Goal: Task Accomplishment & Management: Manage account settings

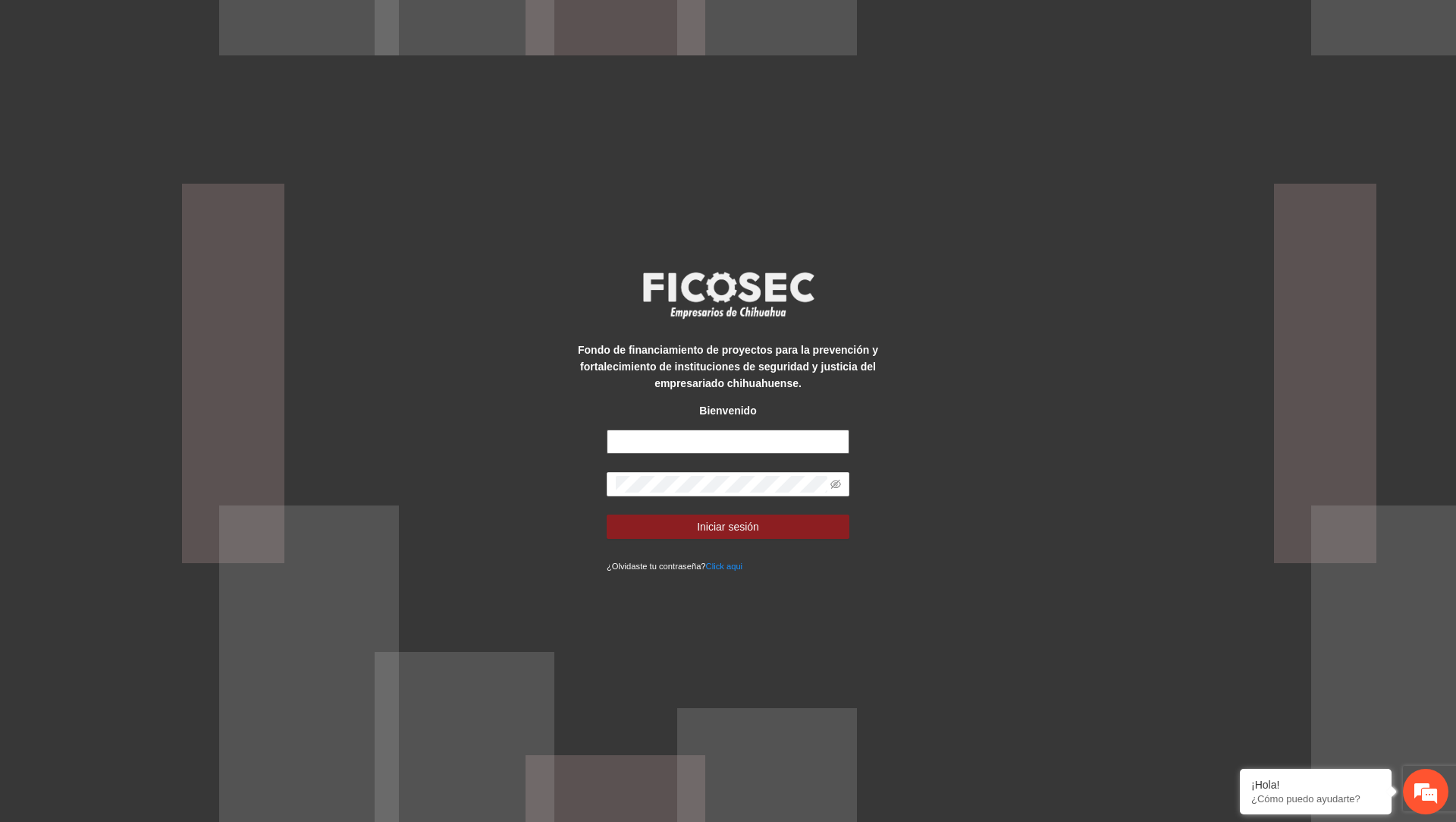
click at [750, 438] on input "text" at bounding box center [728, 442] width 242 height 24
type input "**********"
click at [606, 514] on button "Iniciar sesión" at bounding box center [728, 527] width 242 height 24
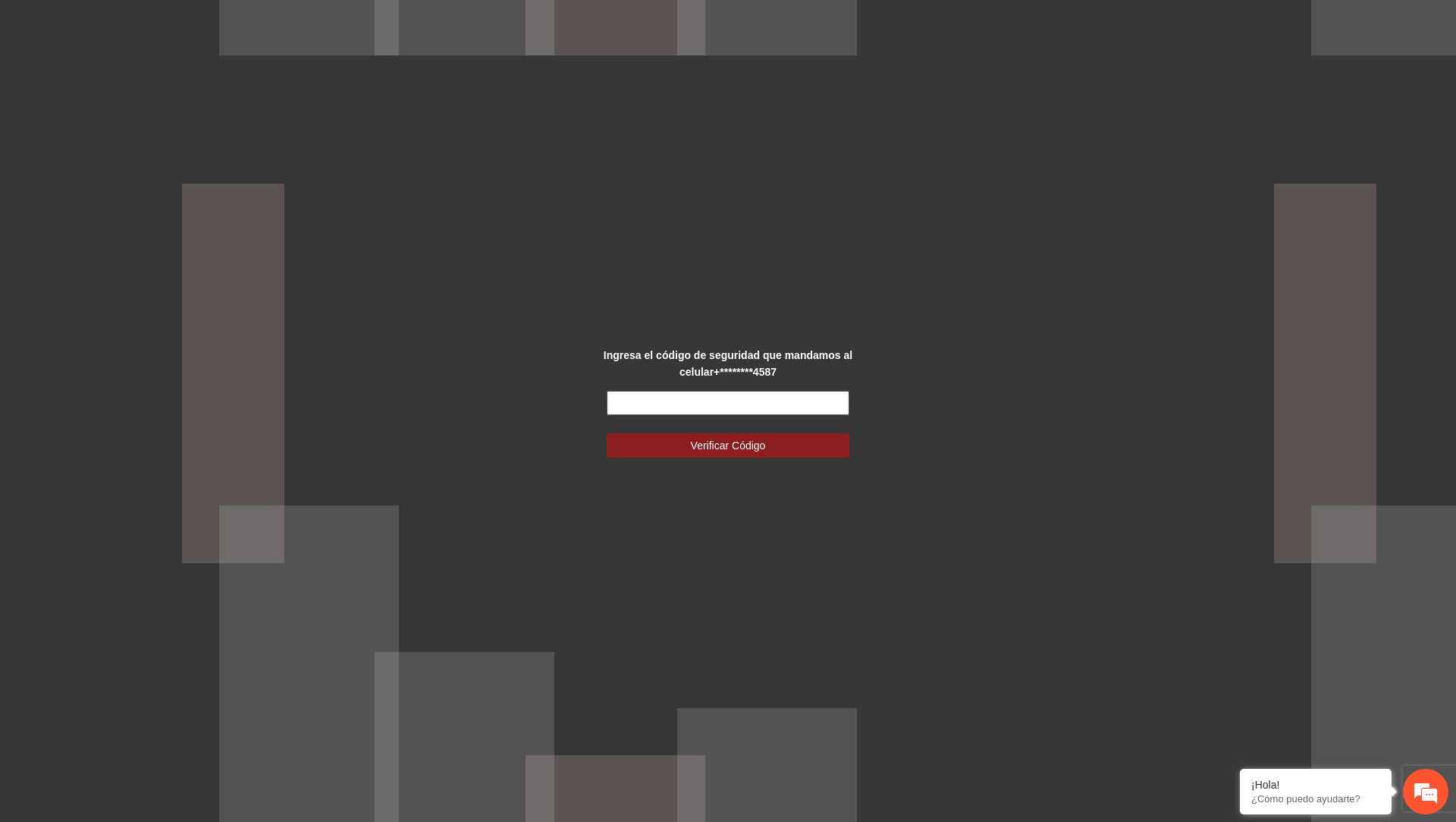
click at [810, 400] on input "text" at bounding box center [728, 403] width 242 height 24
type input "******"
click at [606, 433] on button "Verificar Código" at bounding box center [728, 445] width 242 height 24
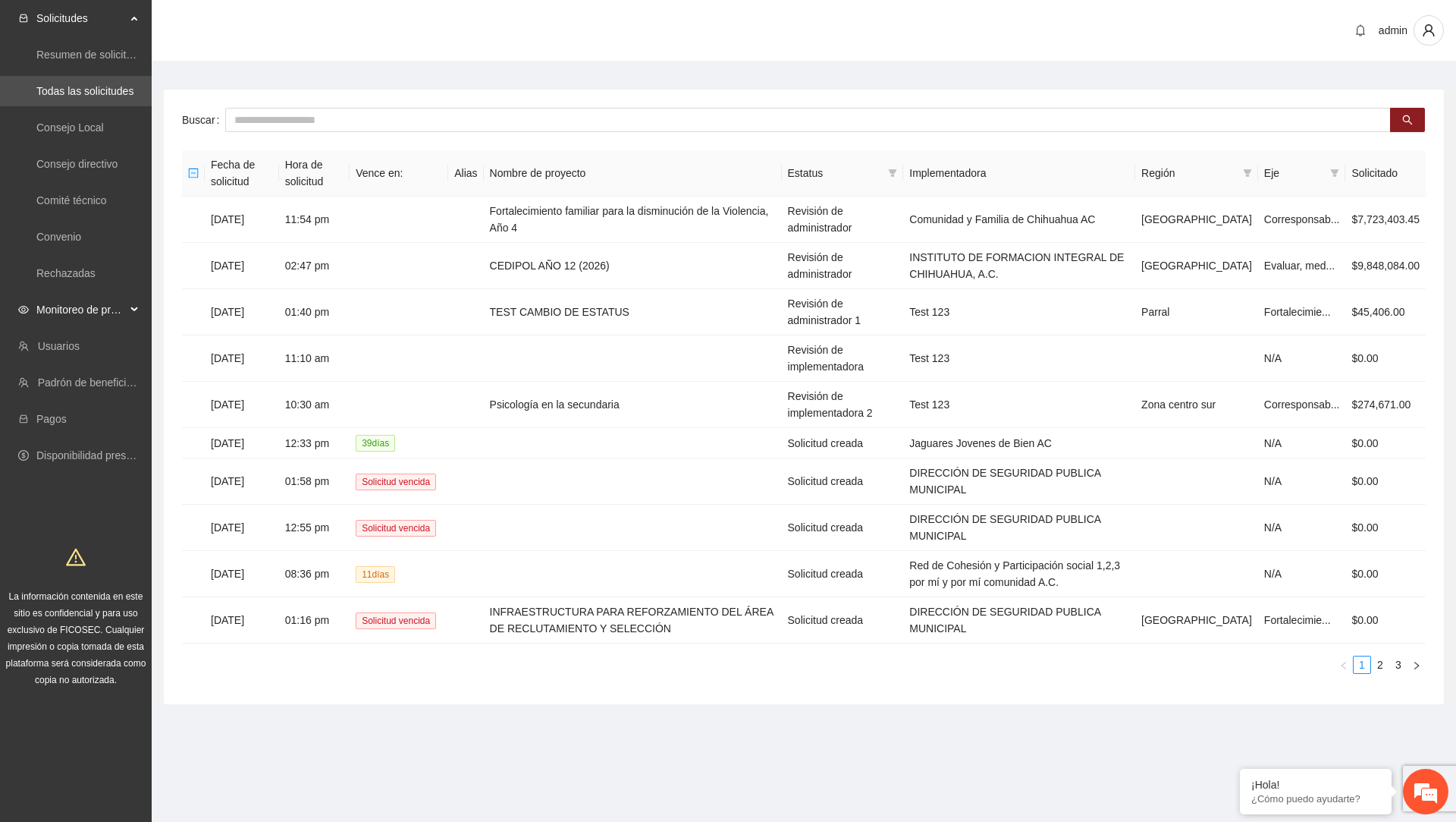
click at [44, 312] on span "Monitoreo de proyectos" at bounding box center [81, 309] width 89 height 31
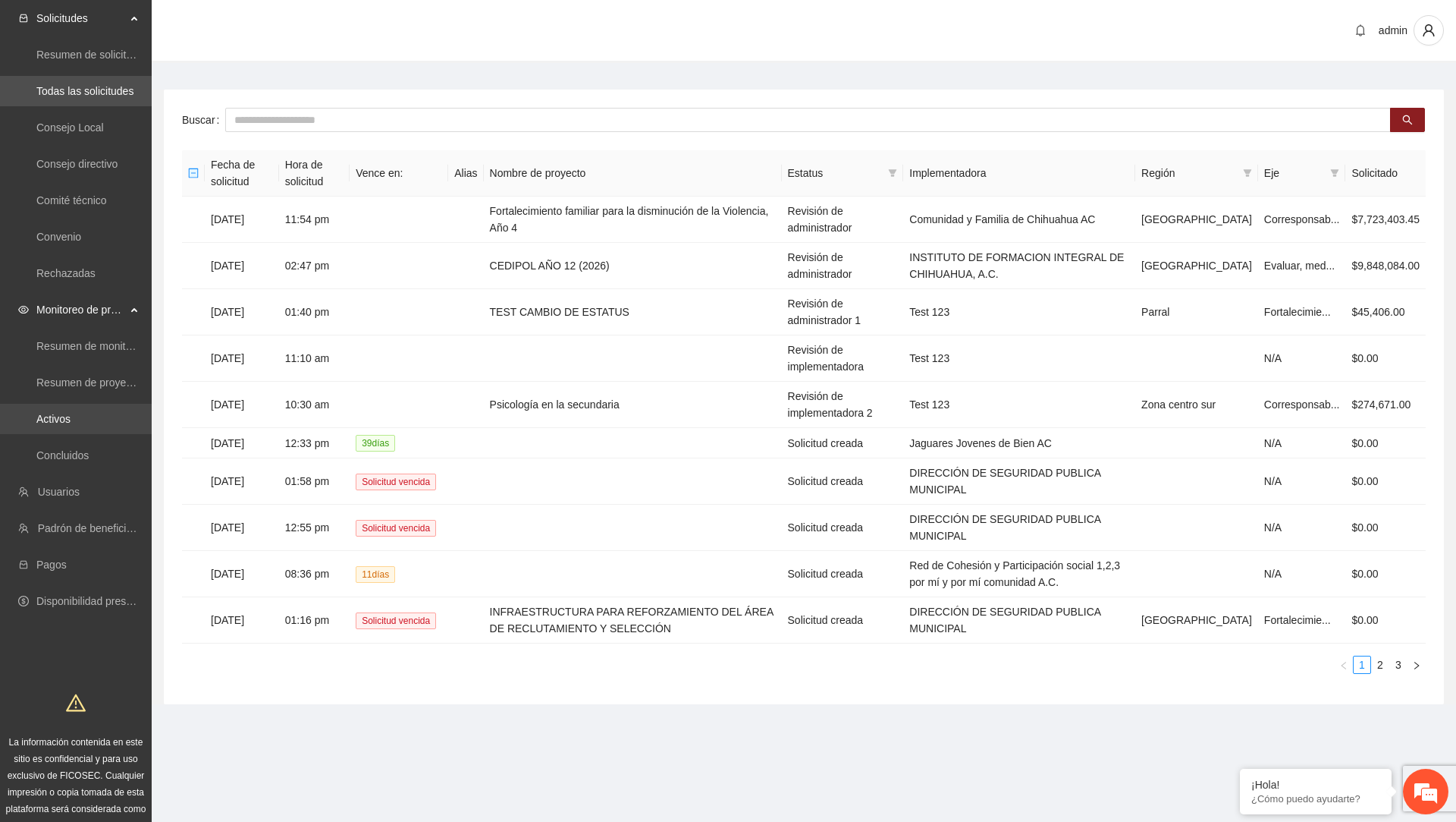
click at [59, 422] on link "Activos" at bounding box center [53, 418] width 34 height 12
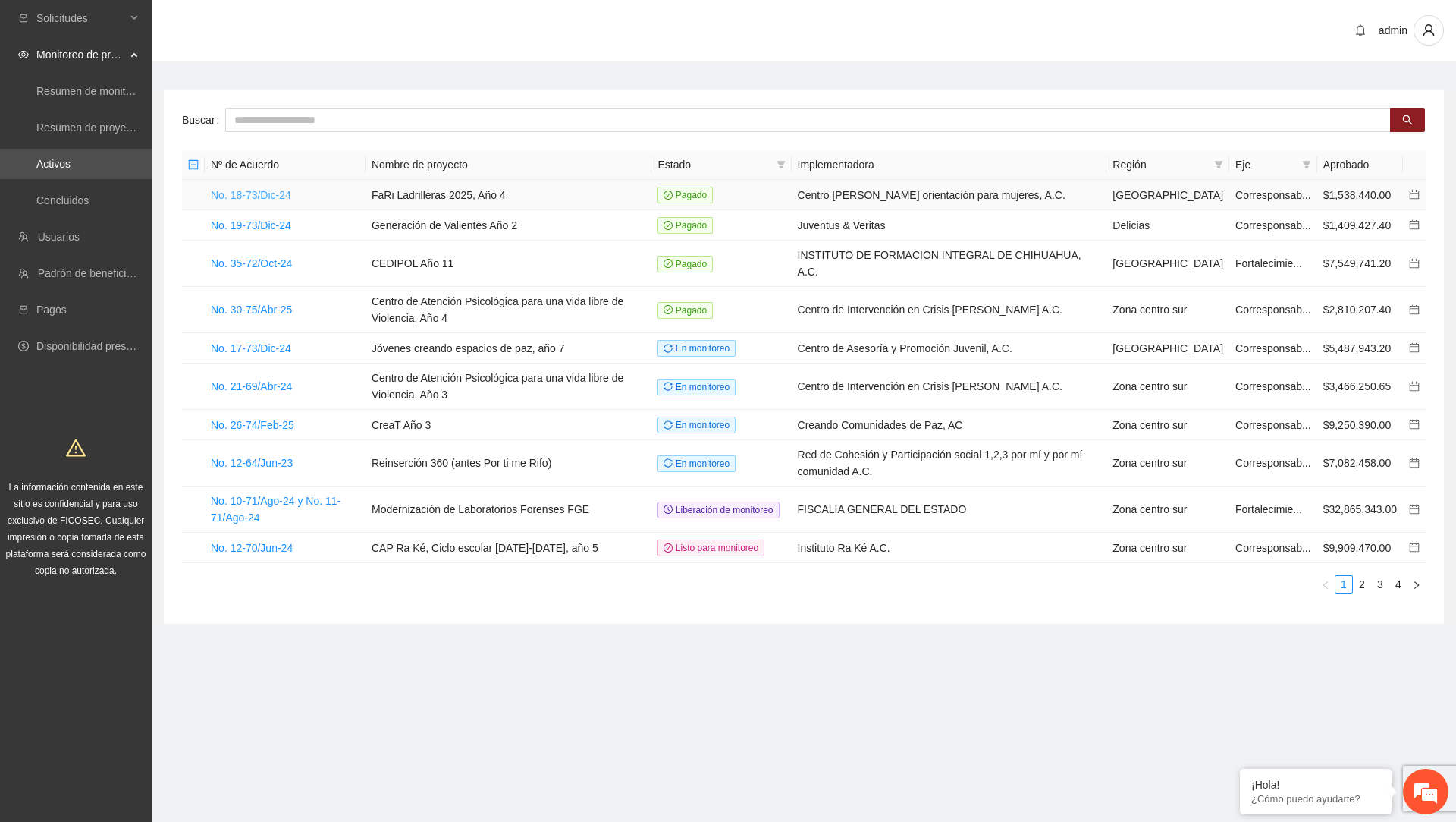
click at [274, 194] on link "No. 18-73/Dic-24" at bounding box center [251, 195] width 80 height 12
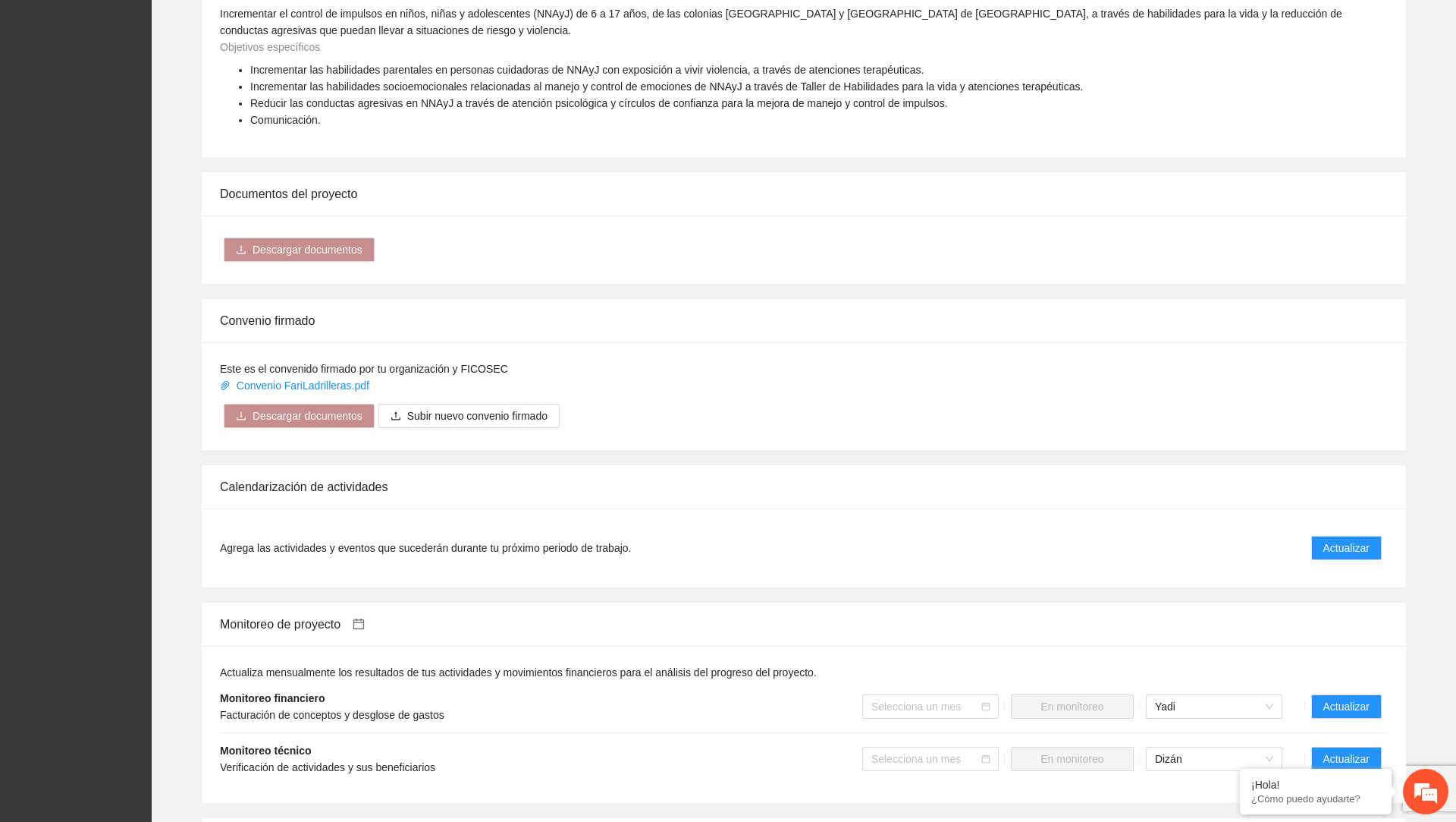
scroll to position [1250, 0]
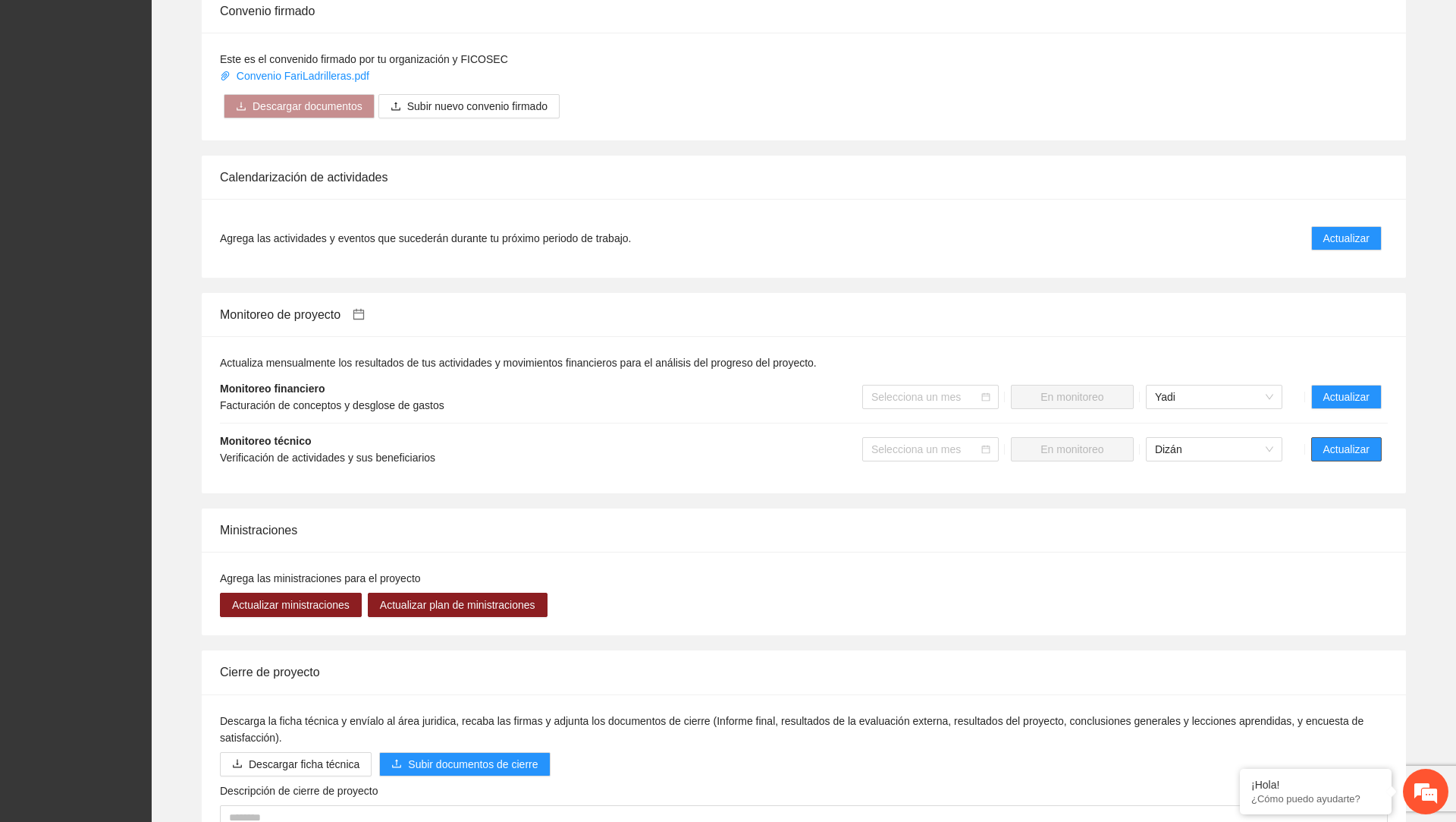
click at [1353, 441] on span "Actualizar" at bounding box center [1346, 449] width 47 height 17
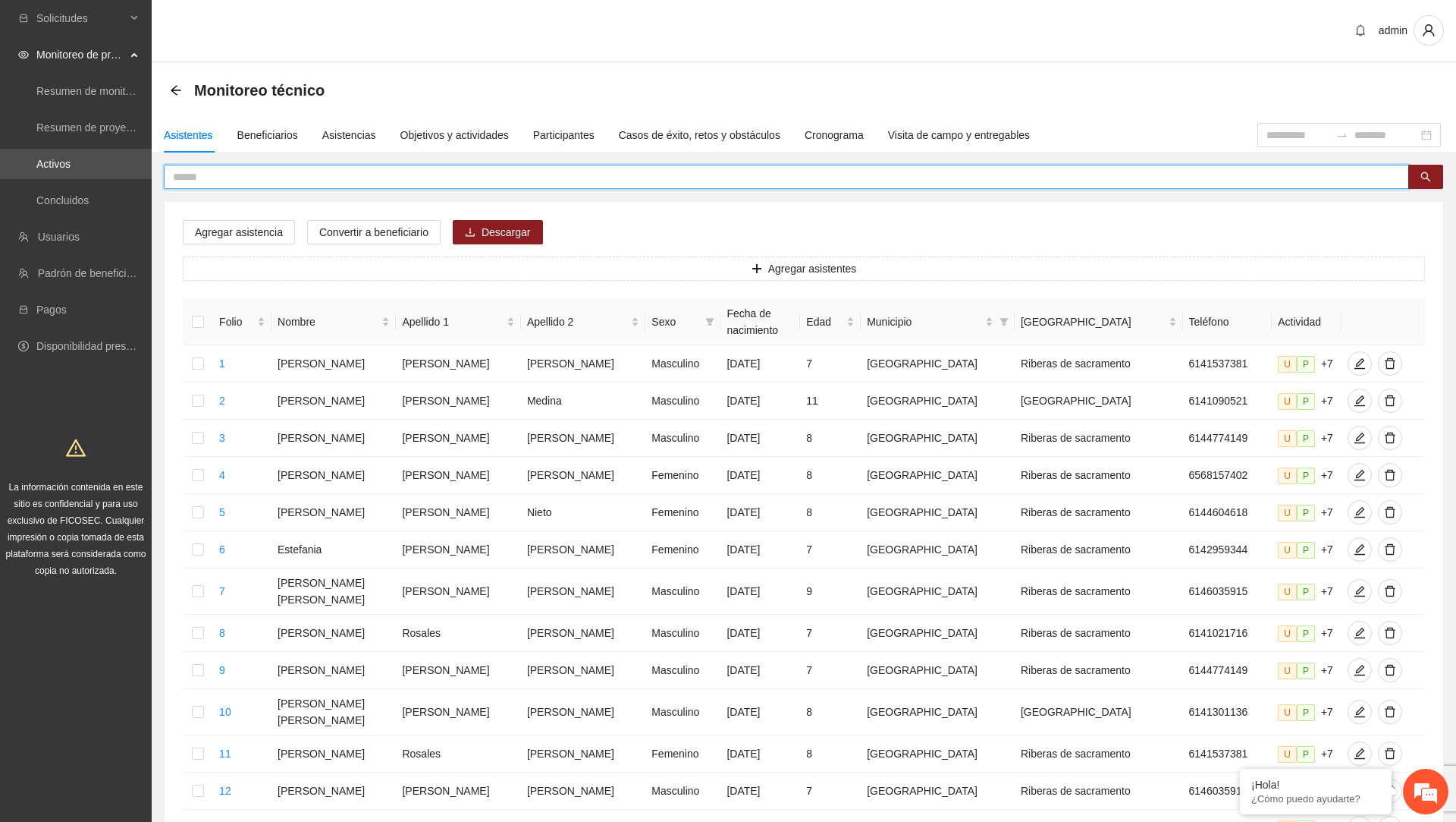
click at [458, 176] on input "text" at bounding box center [781, 177] width 1215 height 17
type input "*"
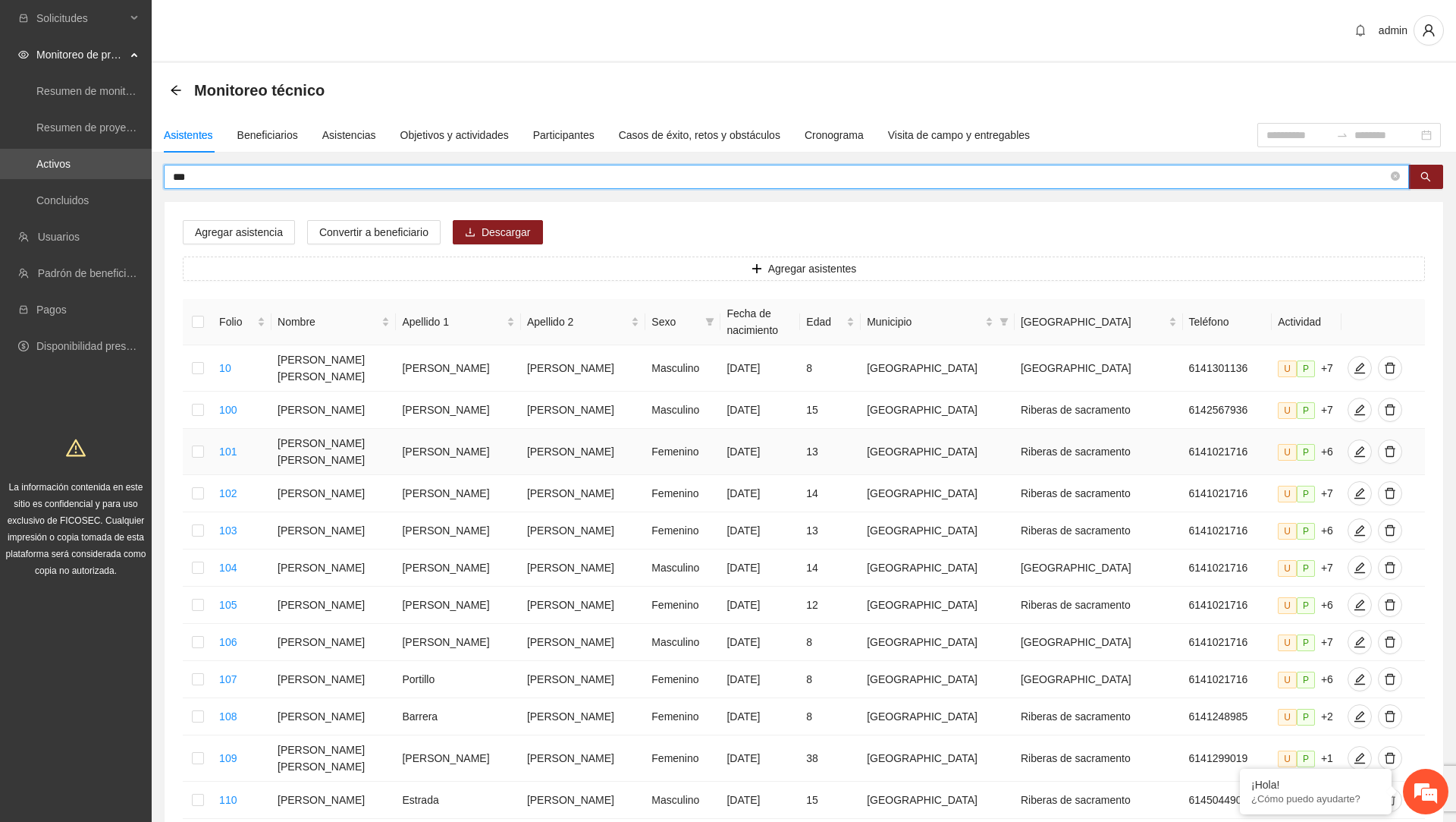
type input "***"
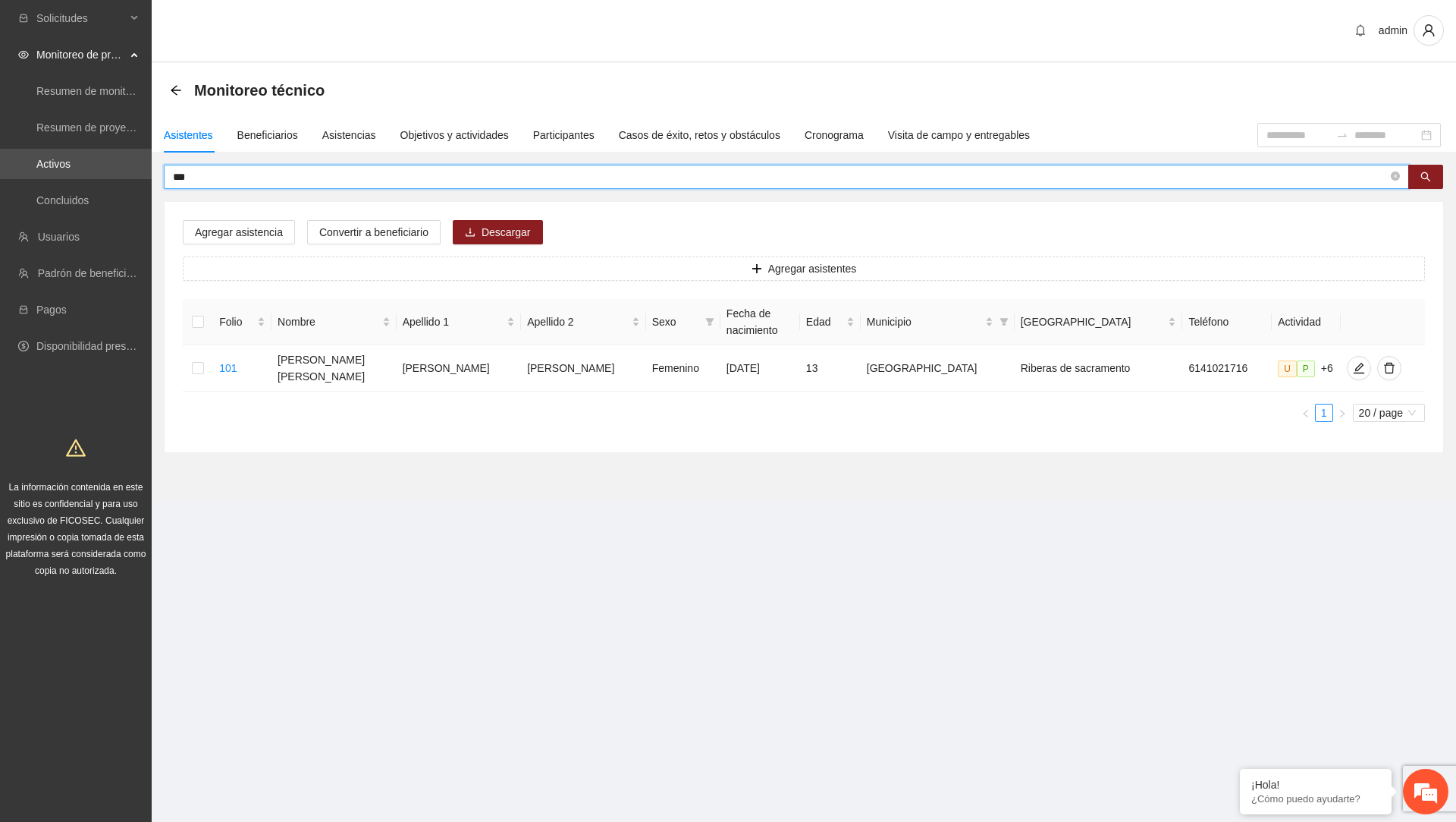
click at [284, 185] on span "***" at bounding box center [786, 177] width 1245 height 24
click at [284, 170] on input "***" at bounding box center [781, 177] width 1215 height 17
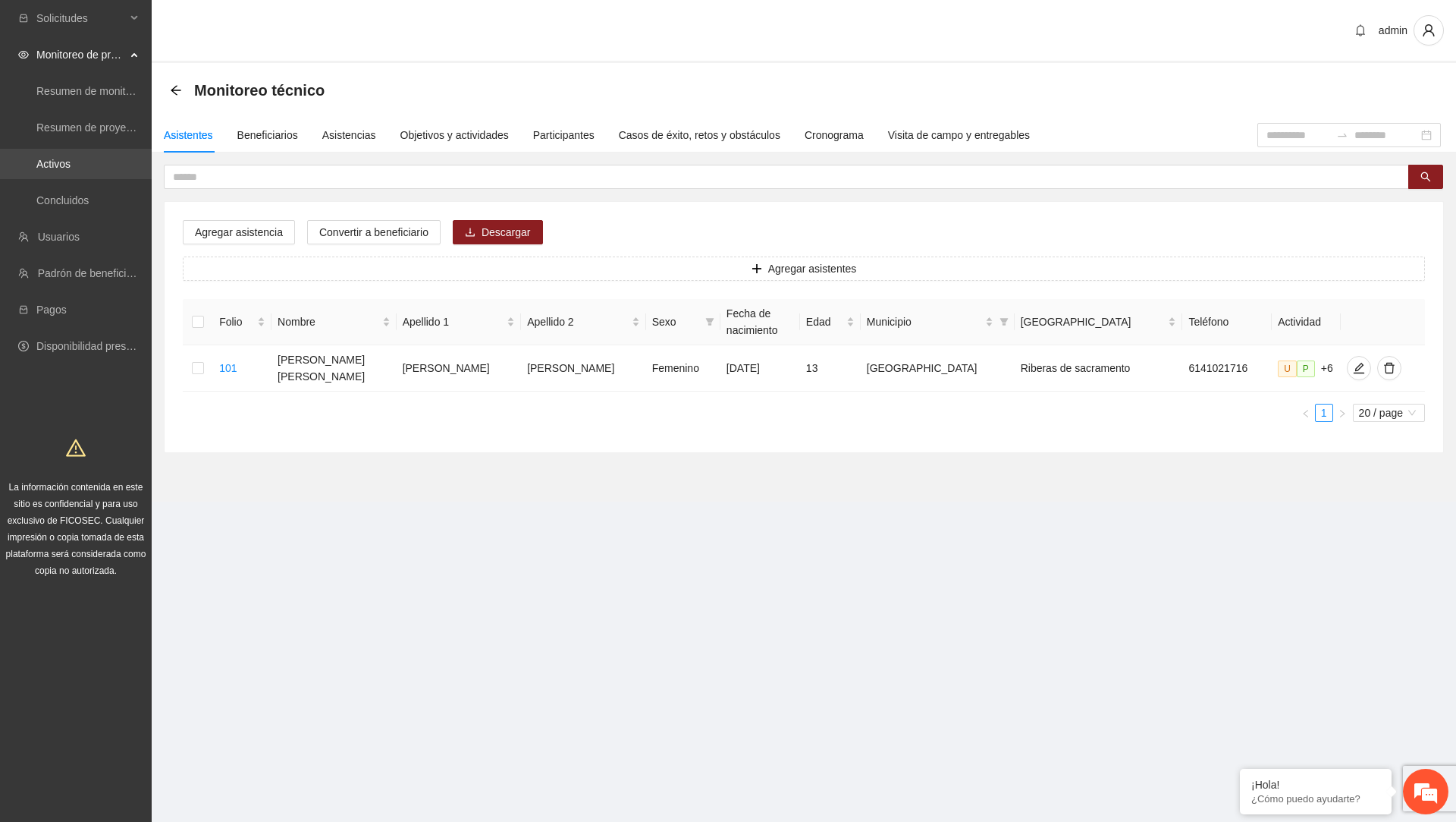
click at [71, 158] on link "Activos" at bounding box center [53, 163] width 34 height 12
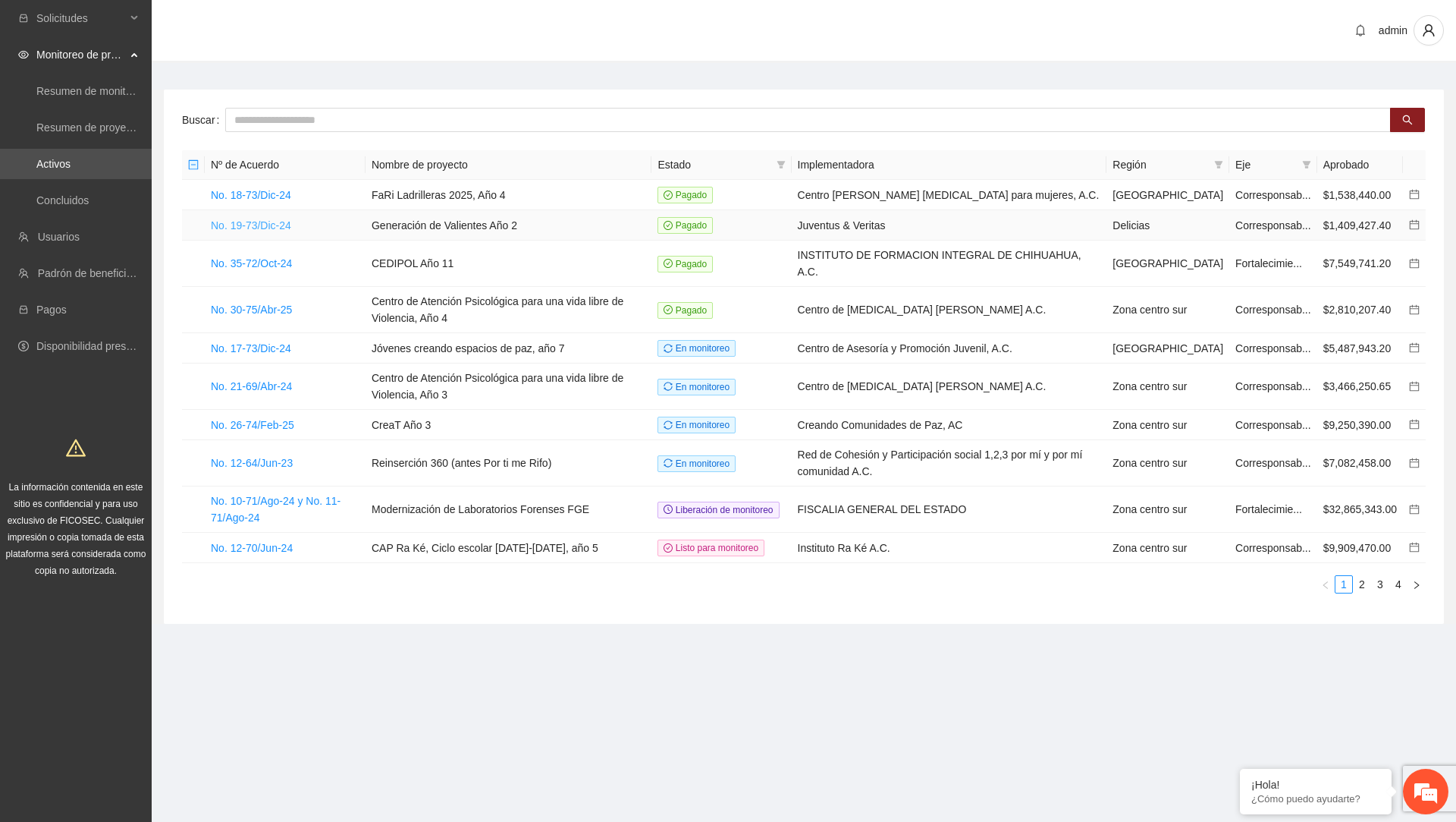
click at [287, 226] on link "No. 19-73/Dic-24" at bounding box center [251, 225] width 80 height 12
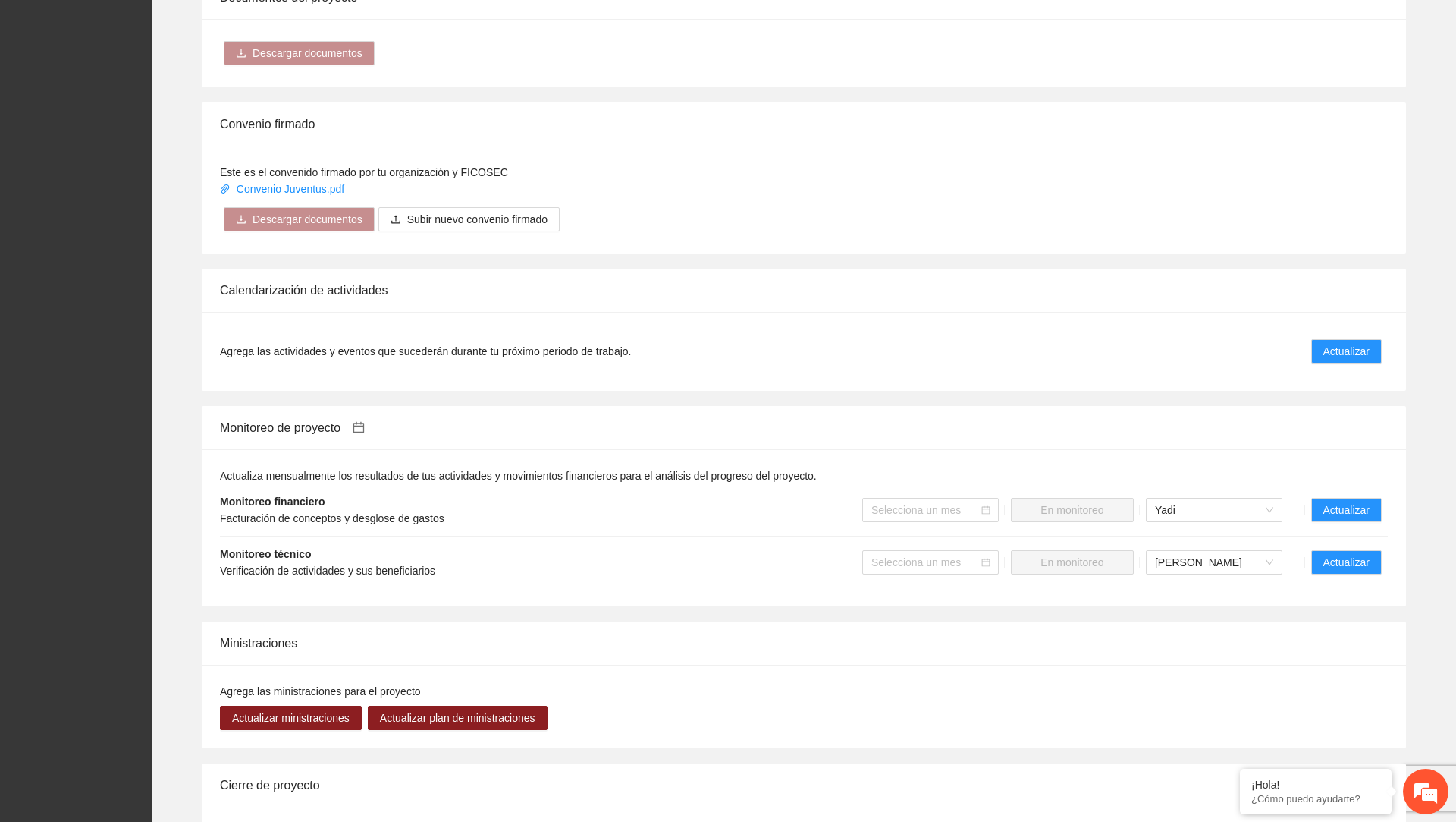
scroll to position [1308, 0]
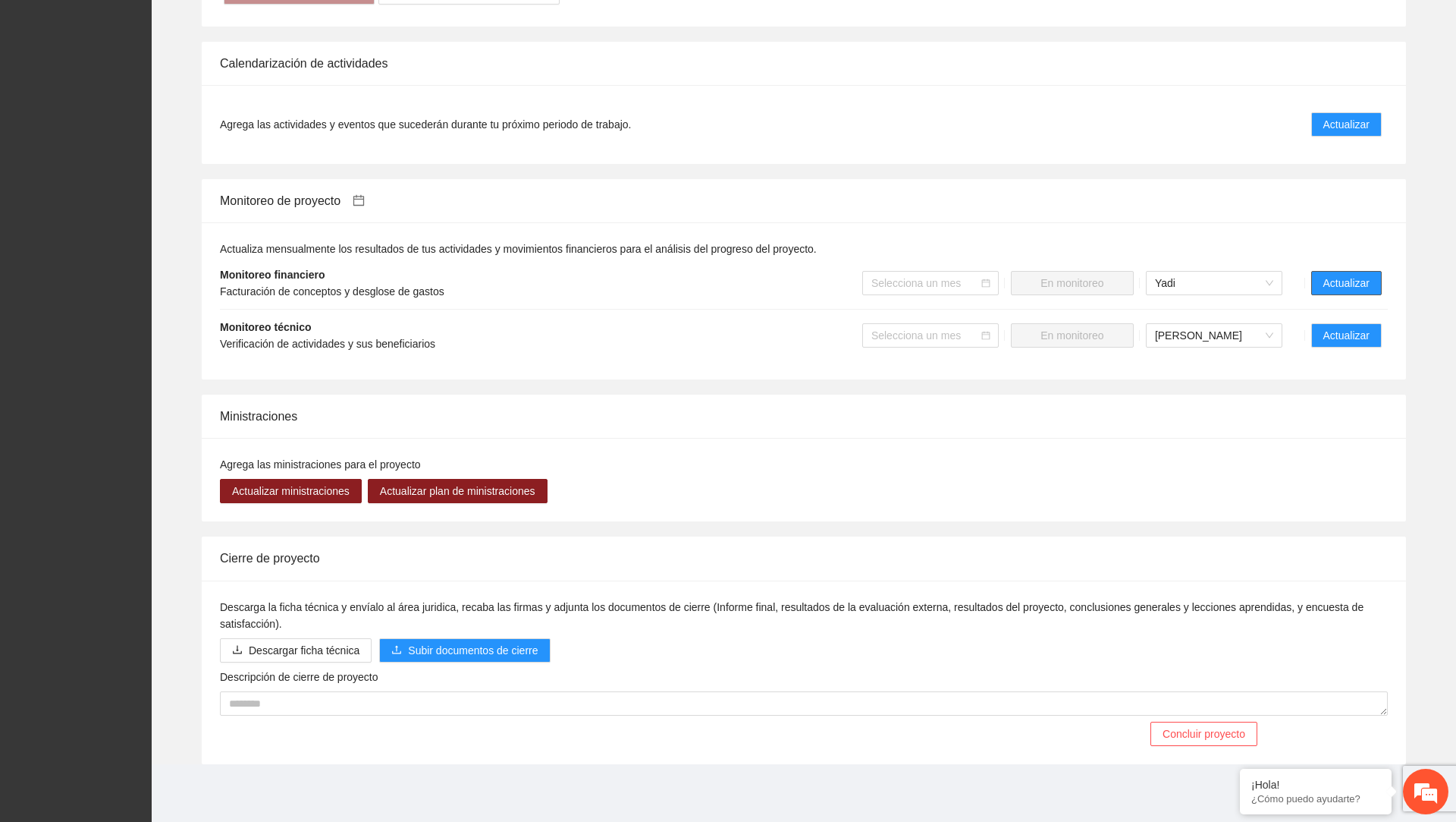
click at [1327, 292] on span "Actualizar" at bounding box center [1346, 283] width 47 height 17
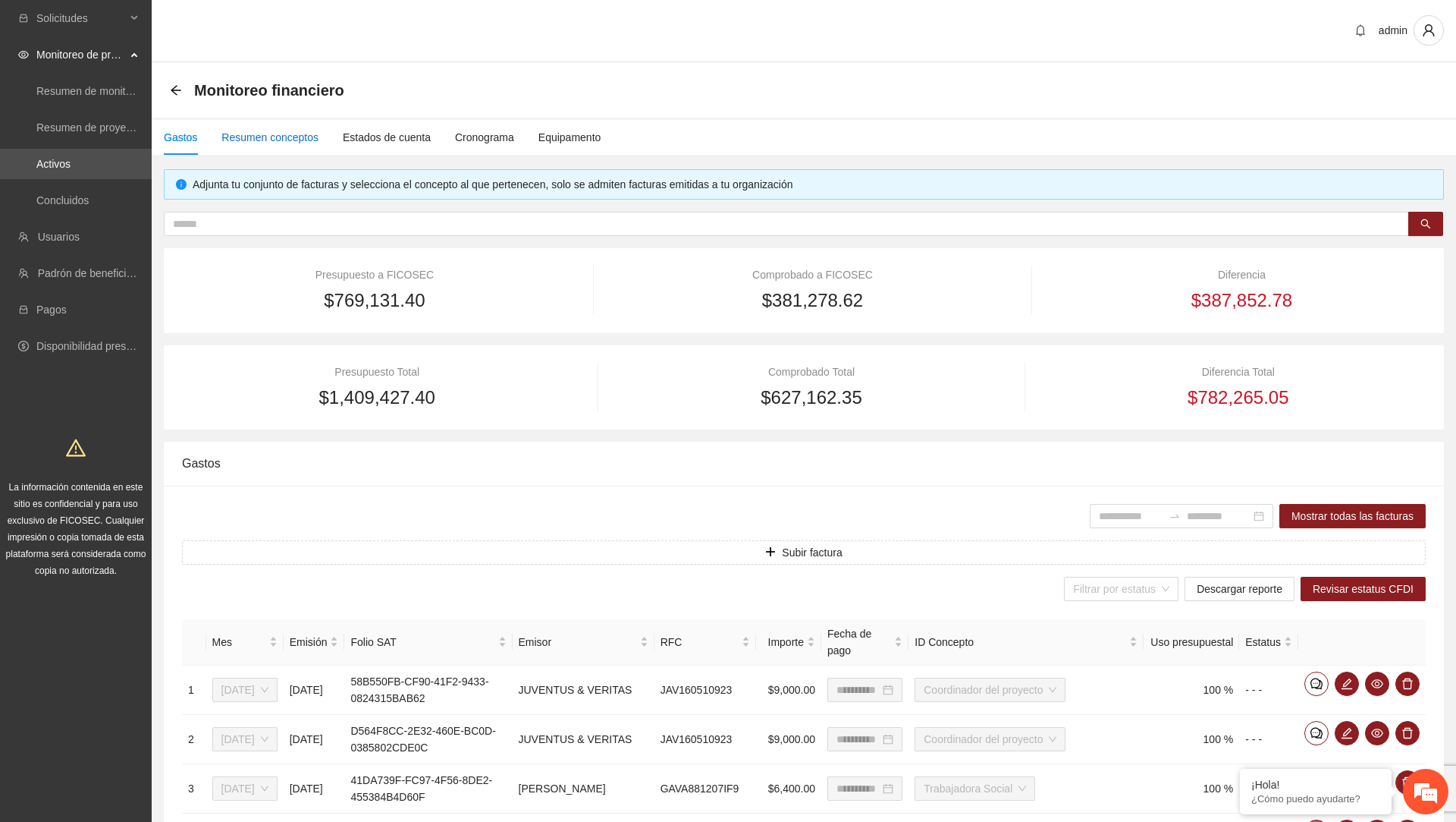
click at [282, 144] on div "Resumen conceptos" at bounding box center [270, 137] width 97 height 17
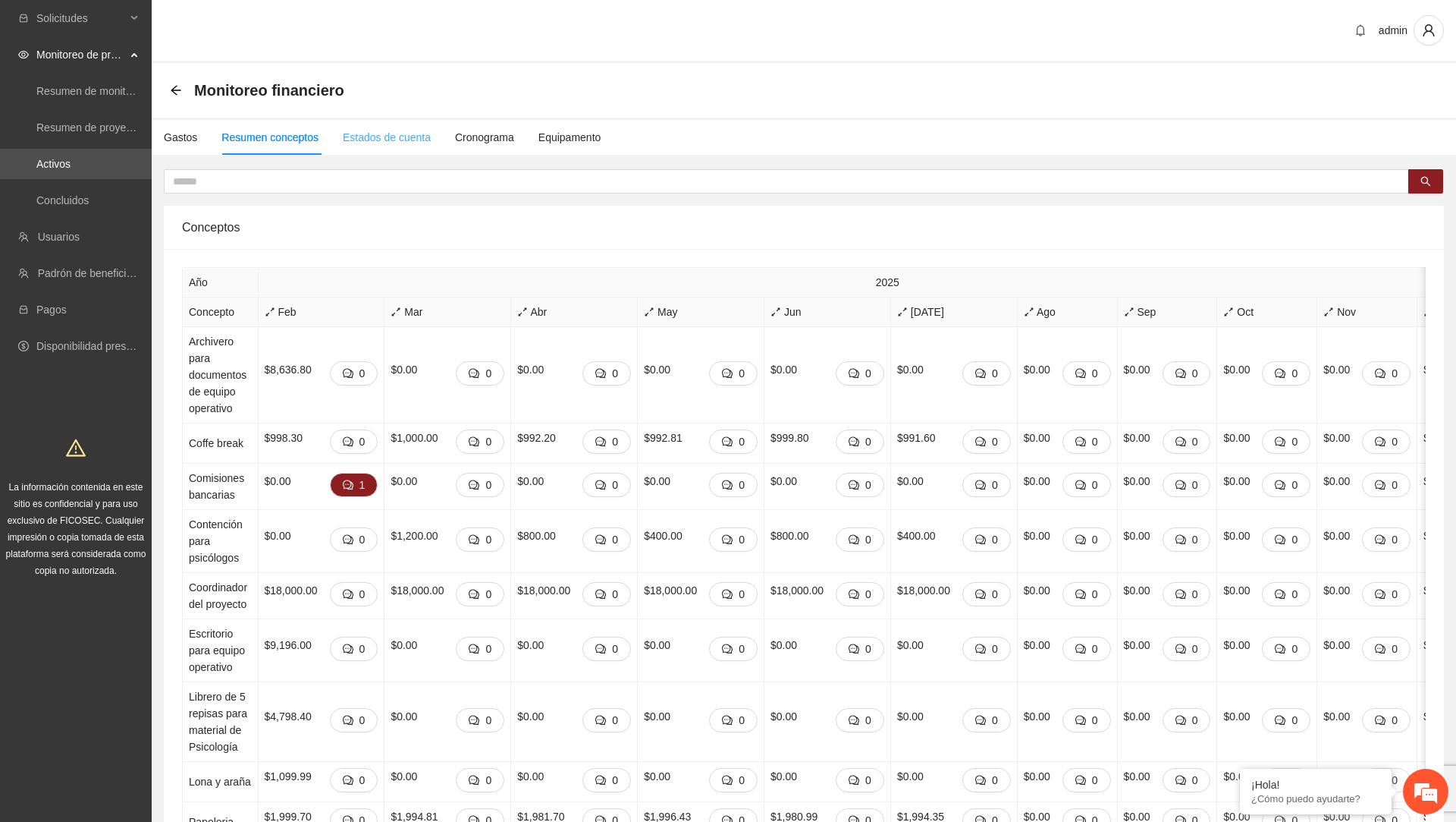
click at [364, 149] on div "Estados de cuenta" at bounding box center [387, 137] width 88 height 34
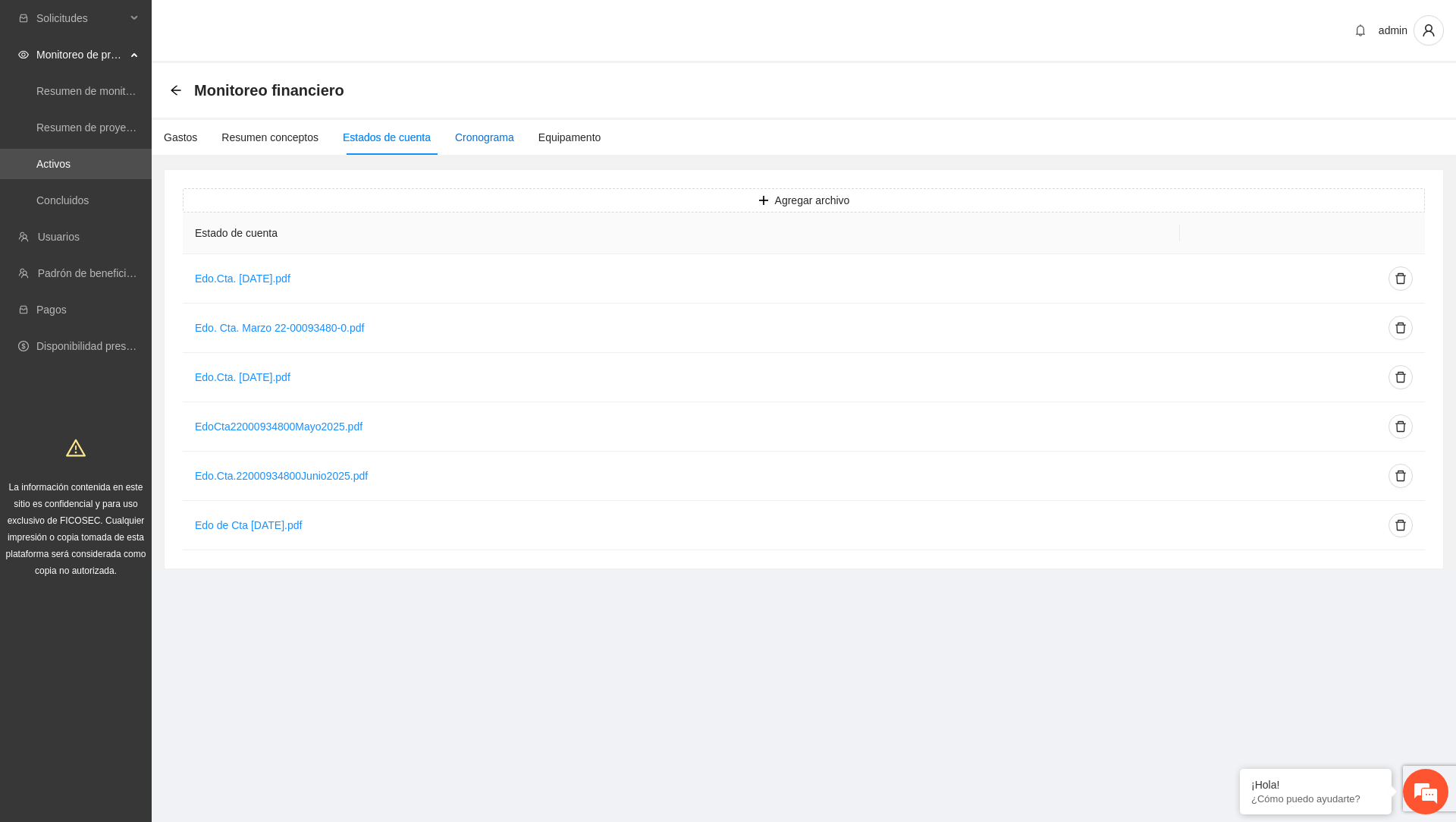
click at [496, 129] on div "Cronograma" at bounding box center [483, 137] width 59 height 17
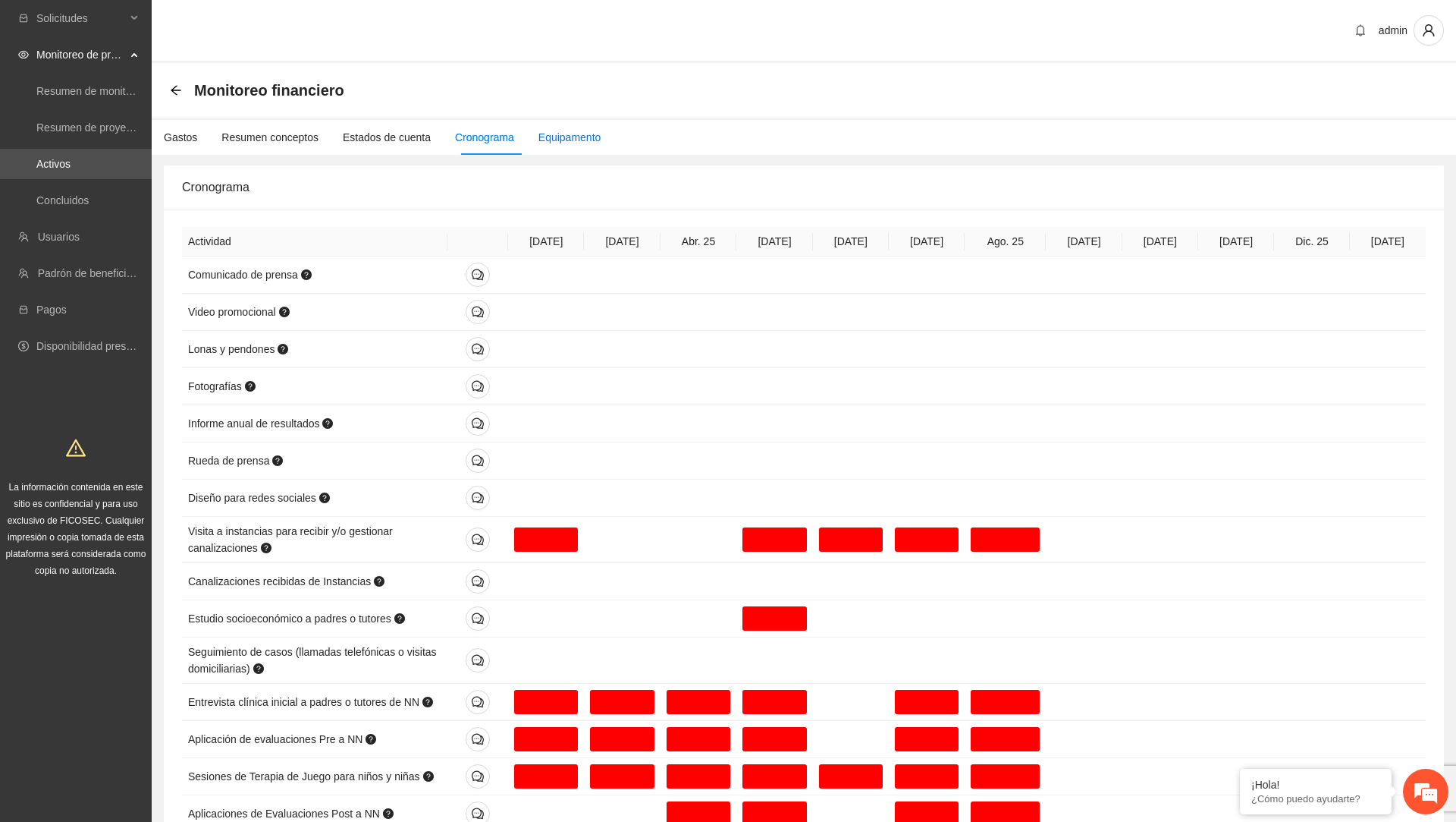
click at [591, 144] on div "Equipamento" at bounding box center [570, 137] width 63 height 17
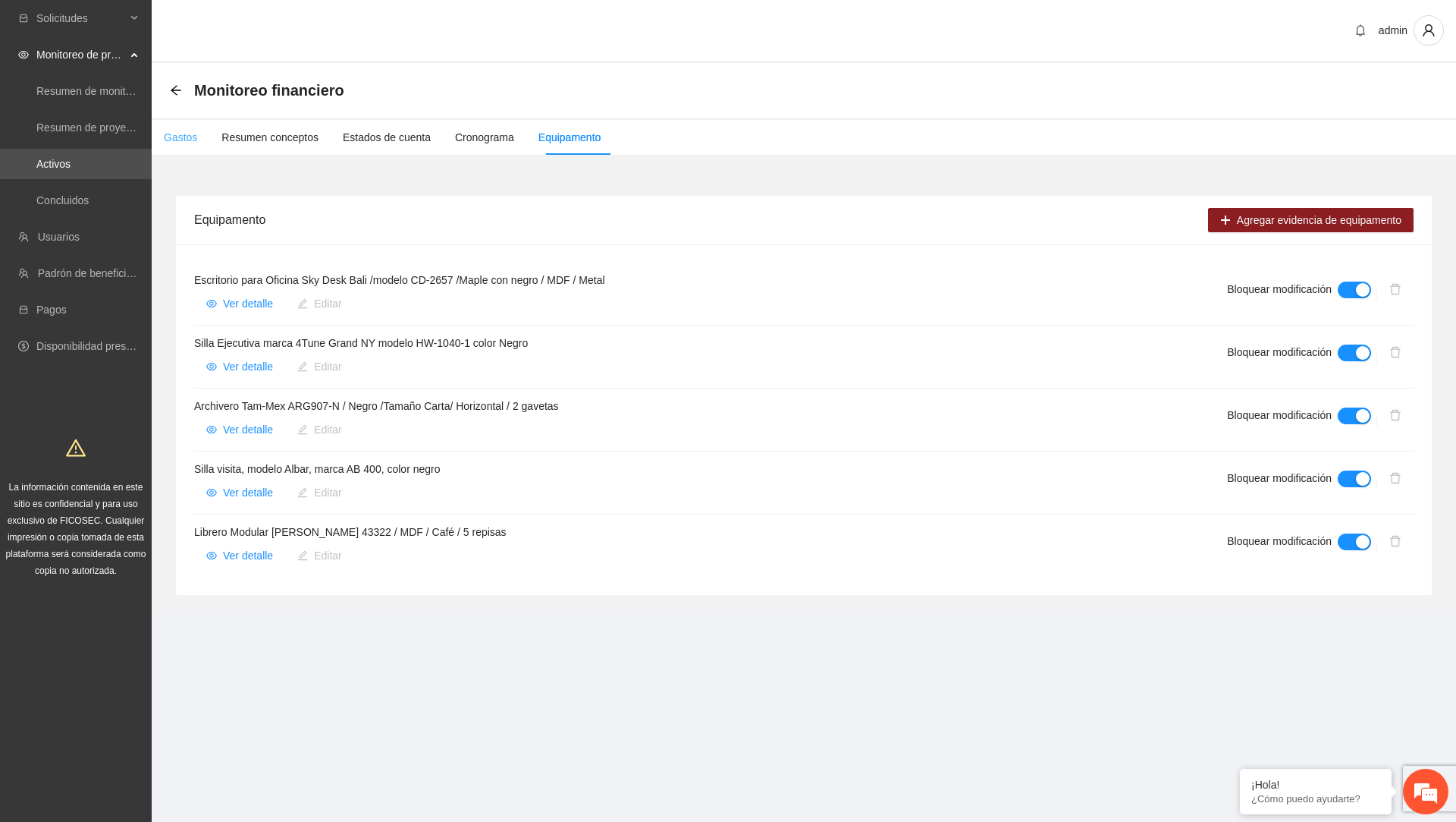
click at [191, 149] on div "Gastos" at bounding box center [181, 137] width 34 height 34
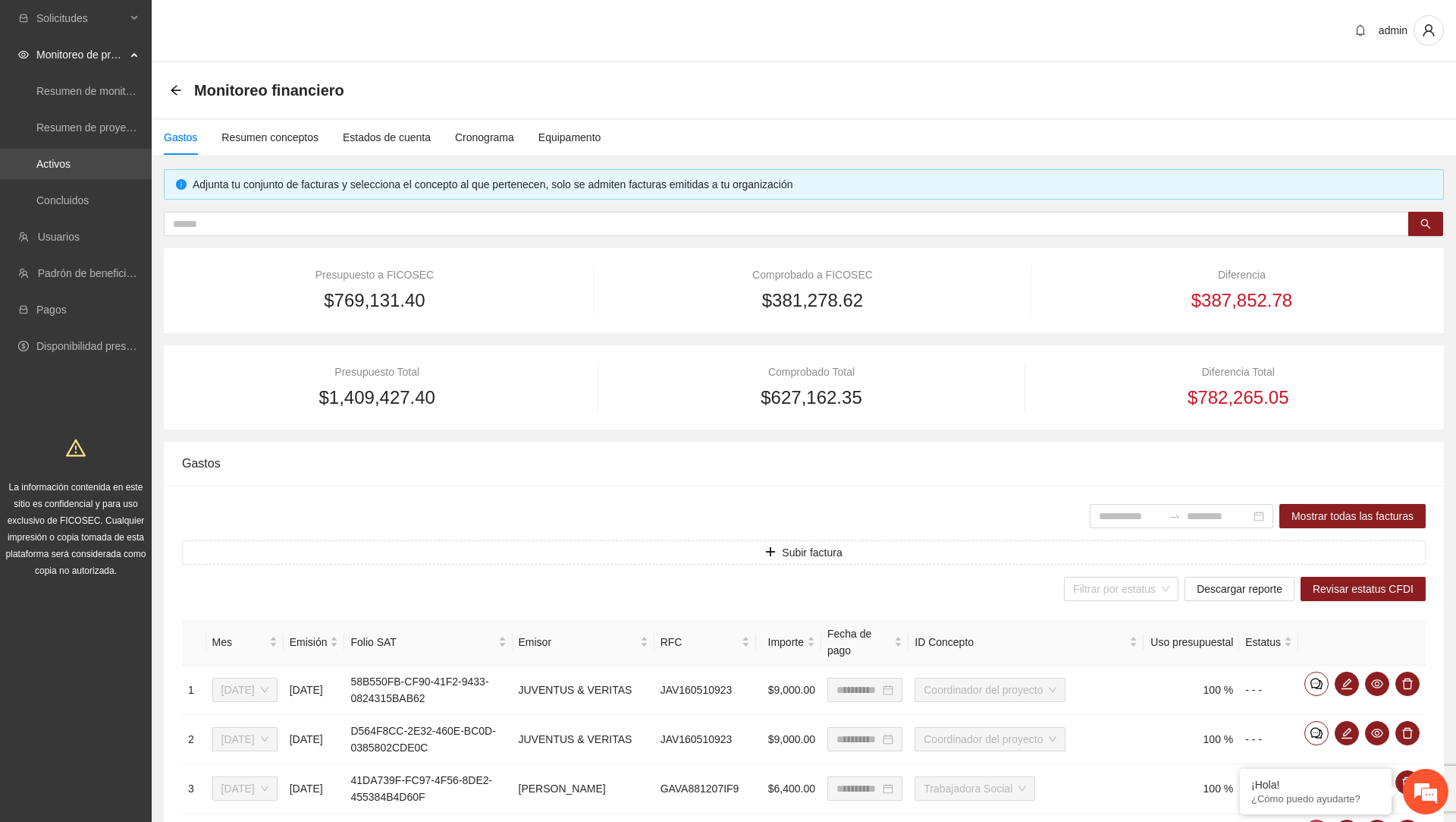
click at [71, 158] on link "Activos" at bounding box center [53, 163] width 34 height 12
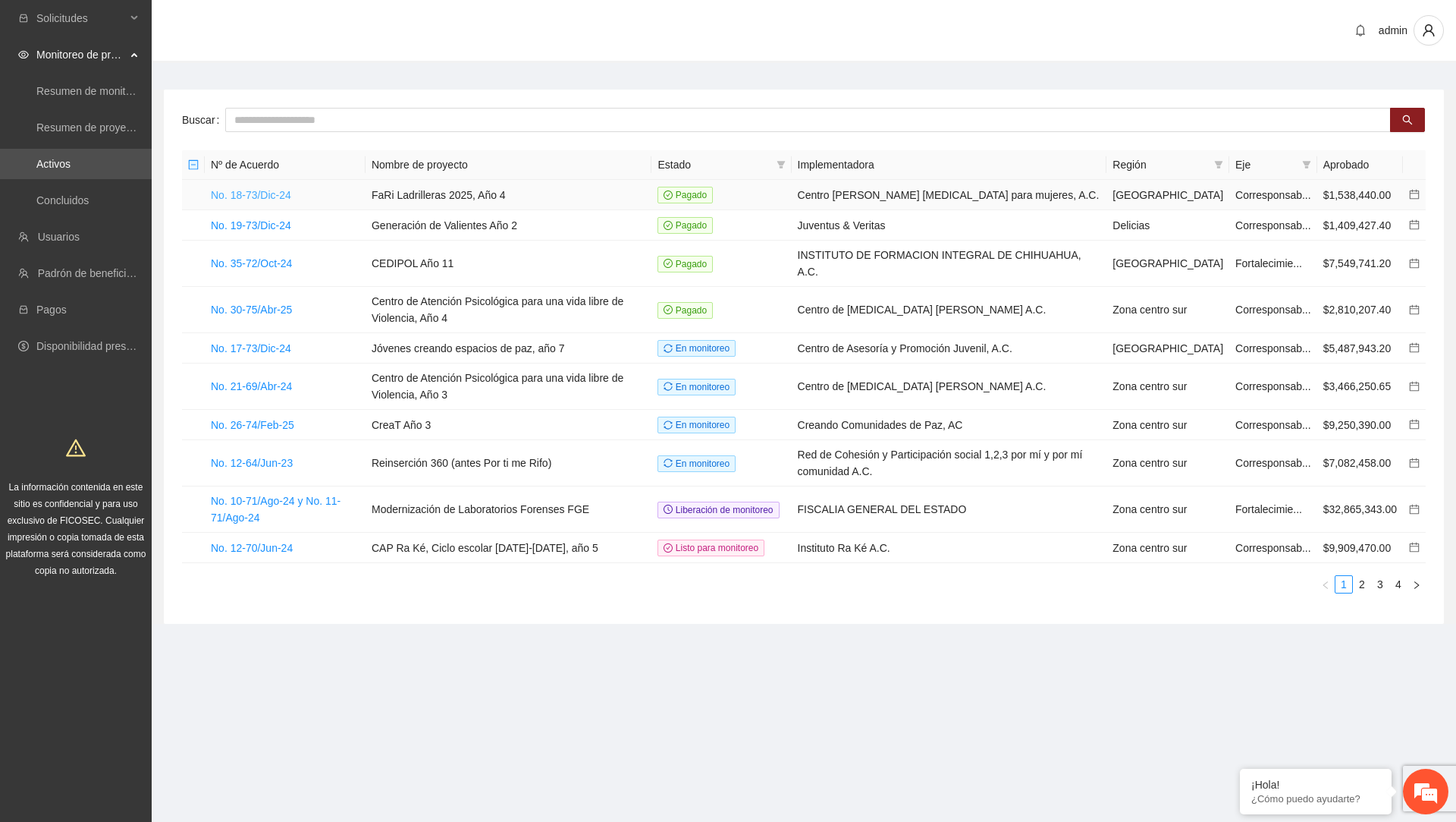
click at [286, 196] on link "No. 18-73/Dic-24" at bounding box center [251, 195] width 80 height 12
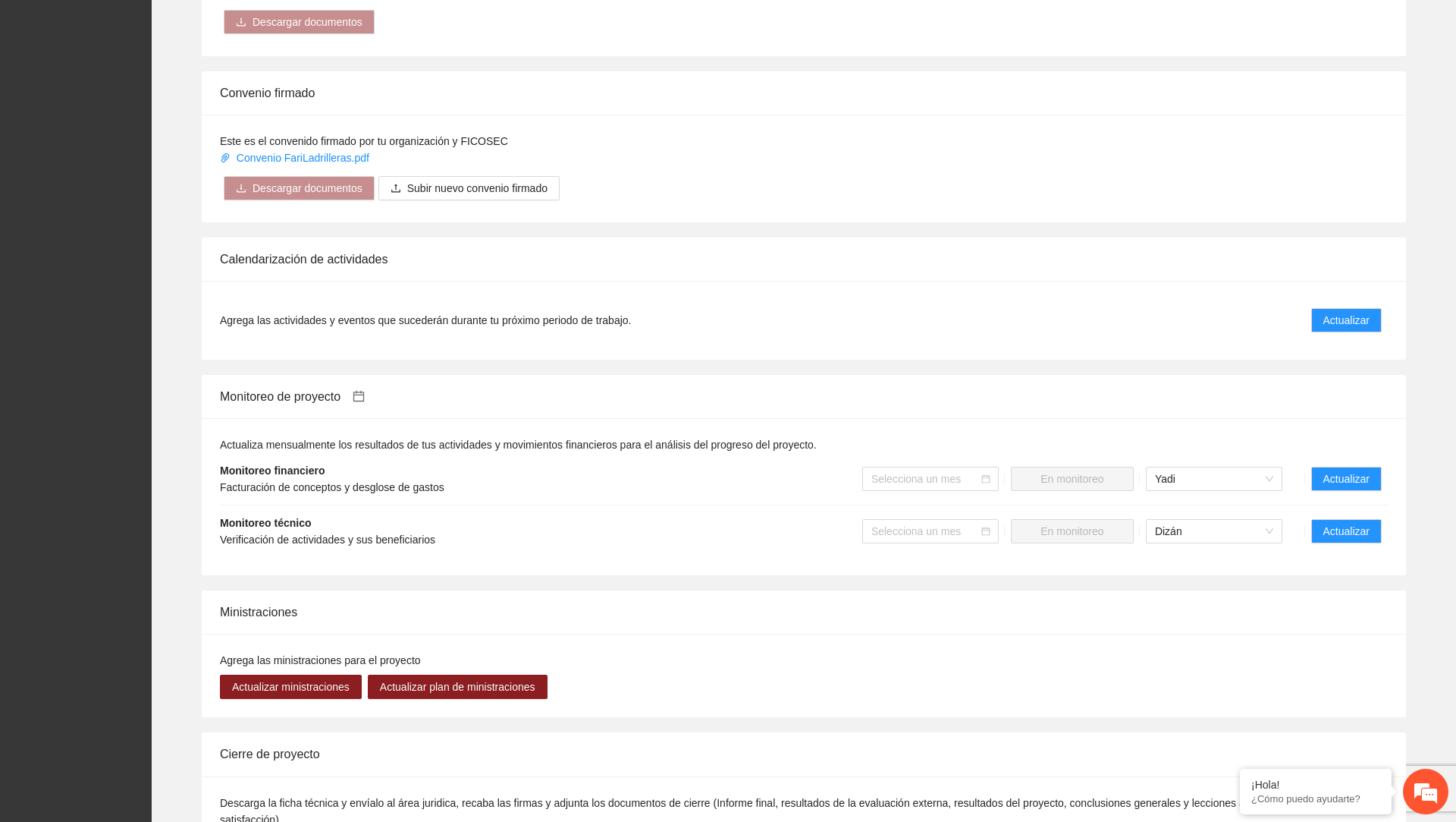
scroll to position [1360, 0]
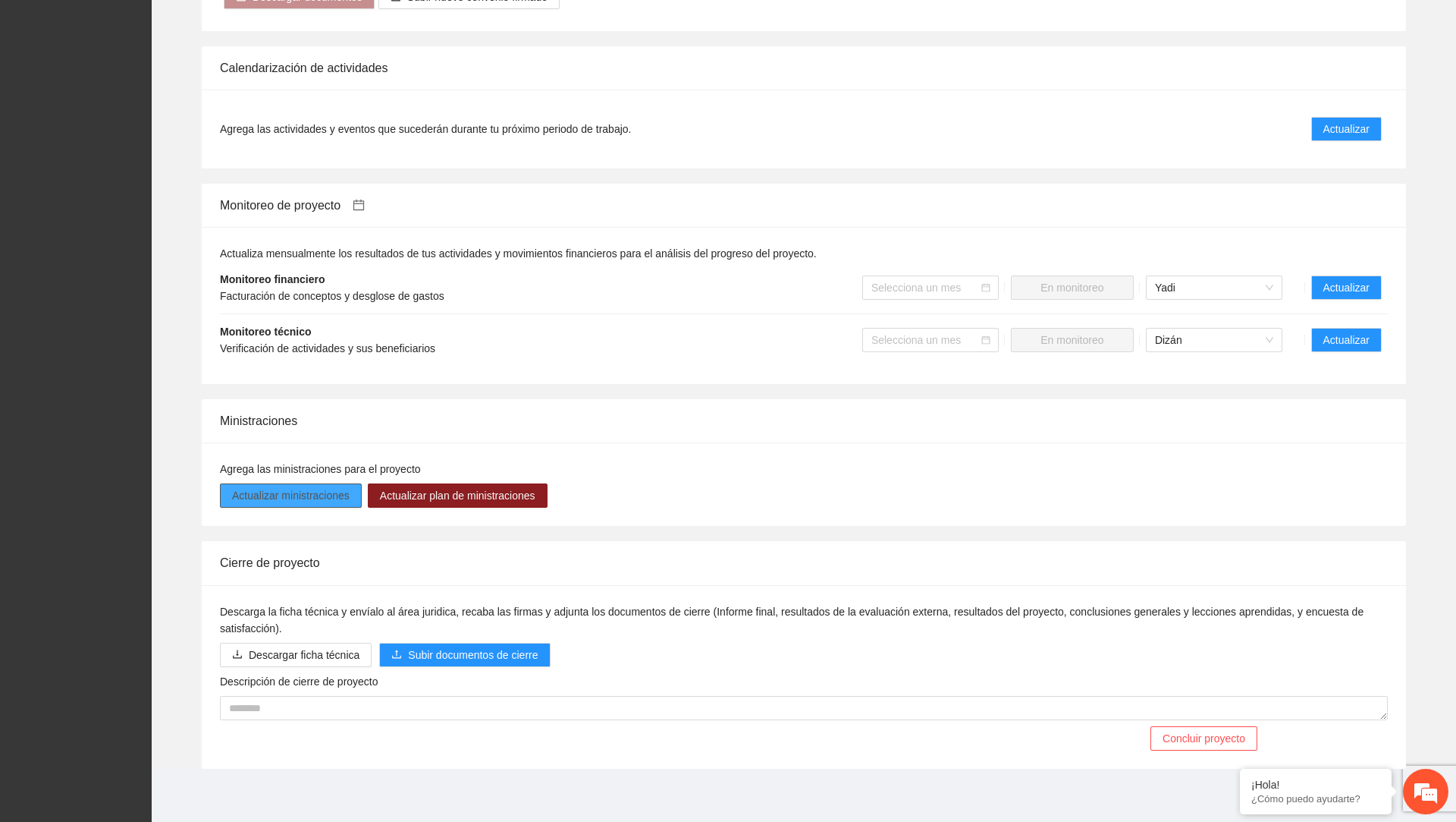
click at [336, 500] on span "Actualizar ministraciones" at bounding box center [291, 496] width 117 height 17
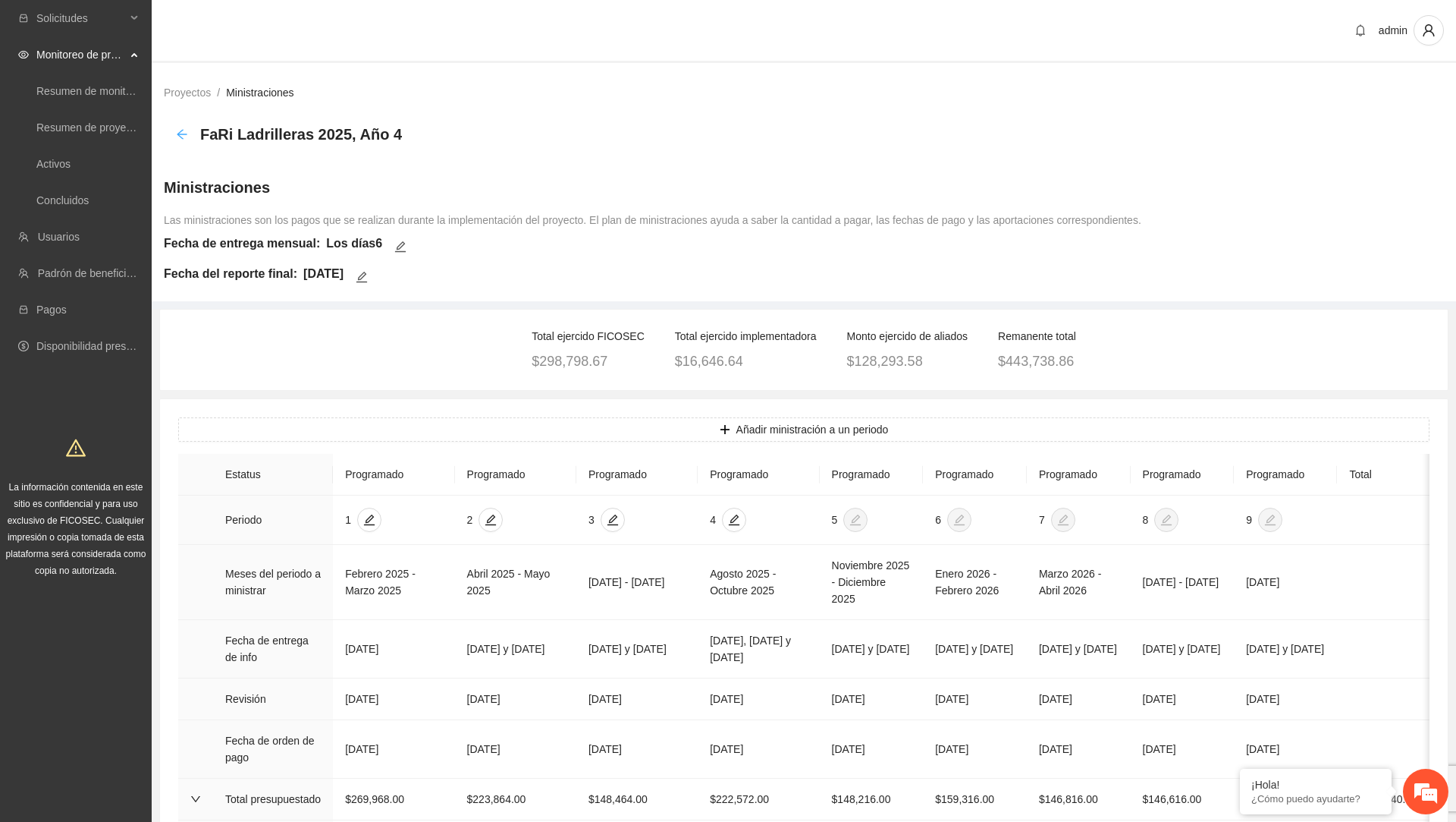
click at [181, 134] on icon "arrow-left" at bounding box center [182, 133] width 10 height 10
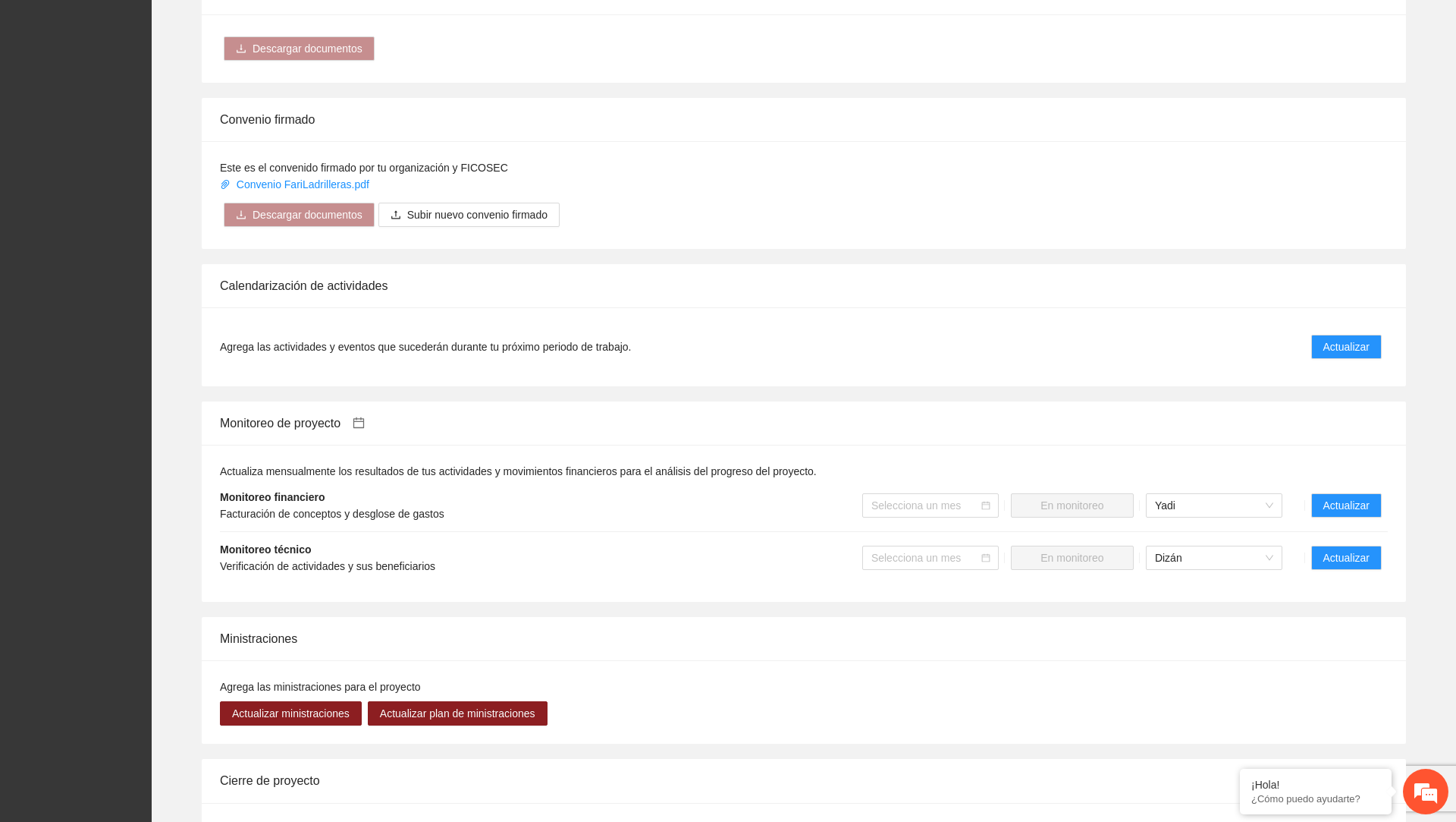
scroll to position [1185, 0]
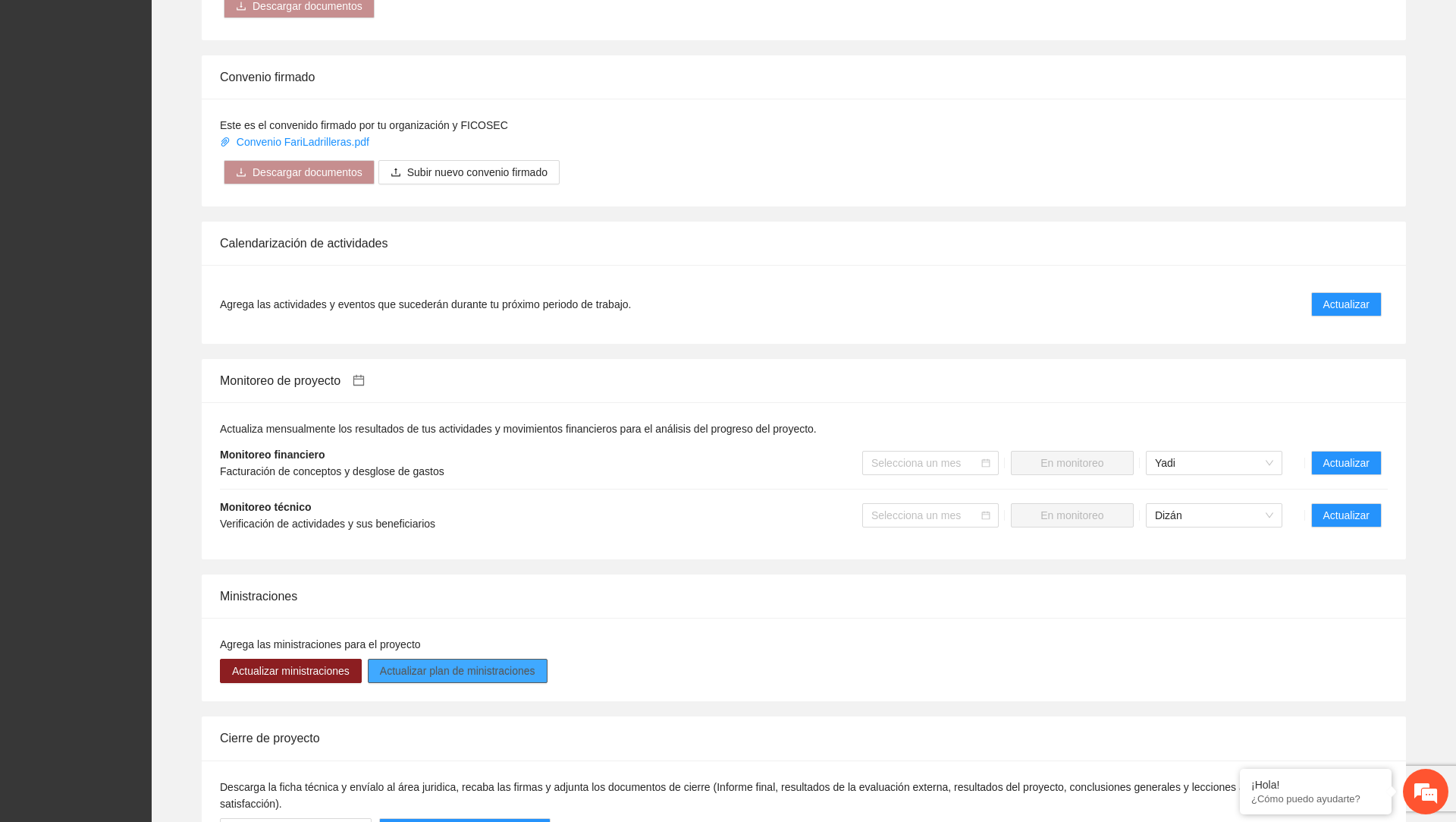
click at [423, 667] on span "Actualizar plan de ministraciones" at bounding box center [457, 671] width 156 height 17
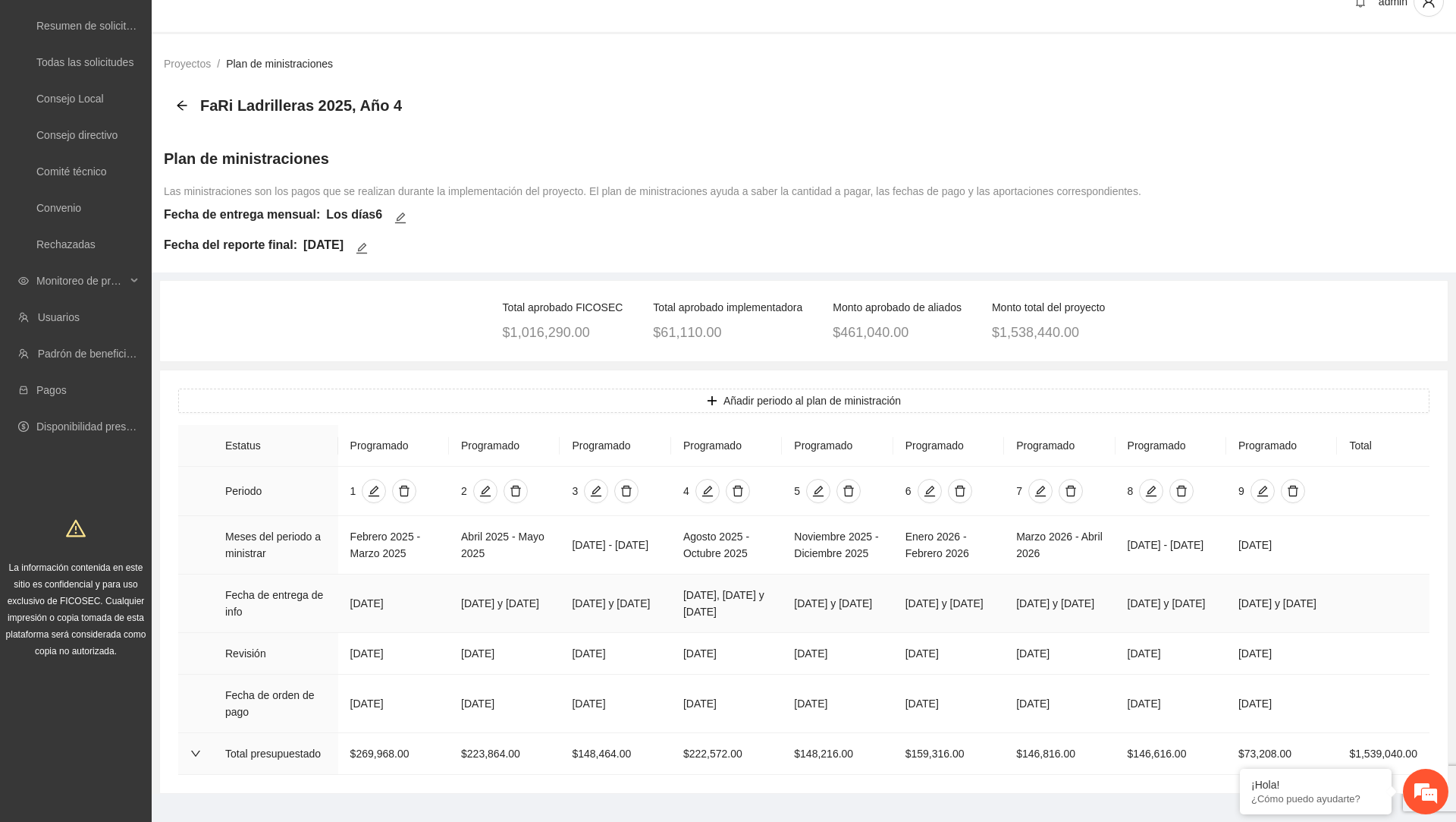
scroll to position [98, 0]
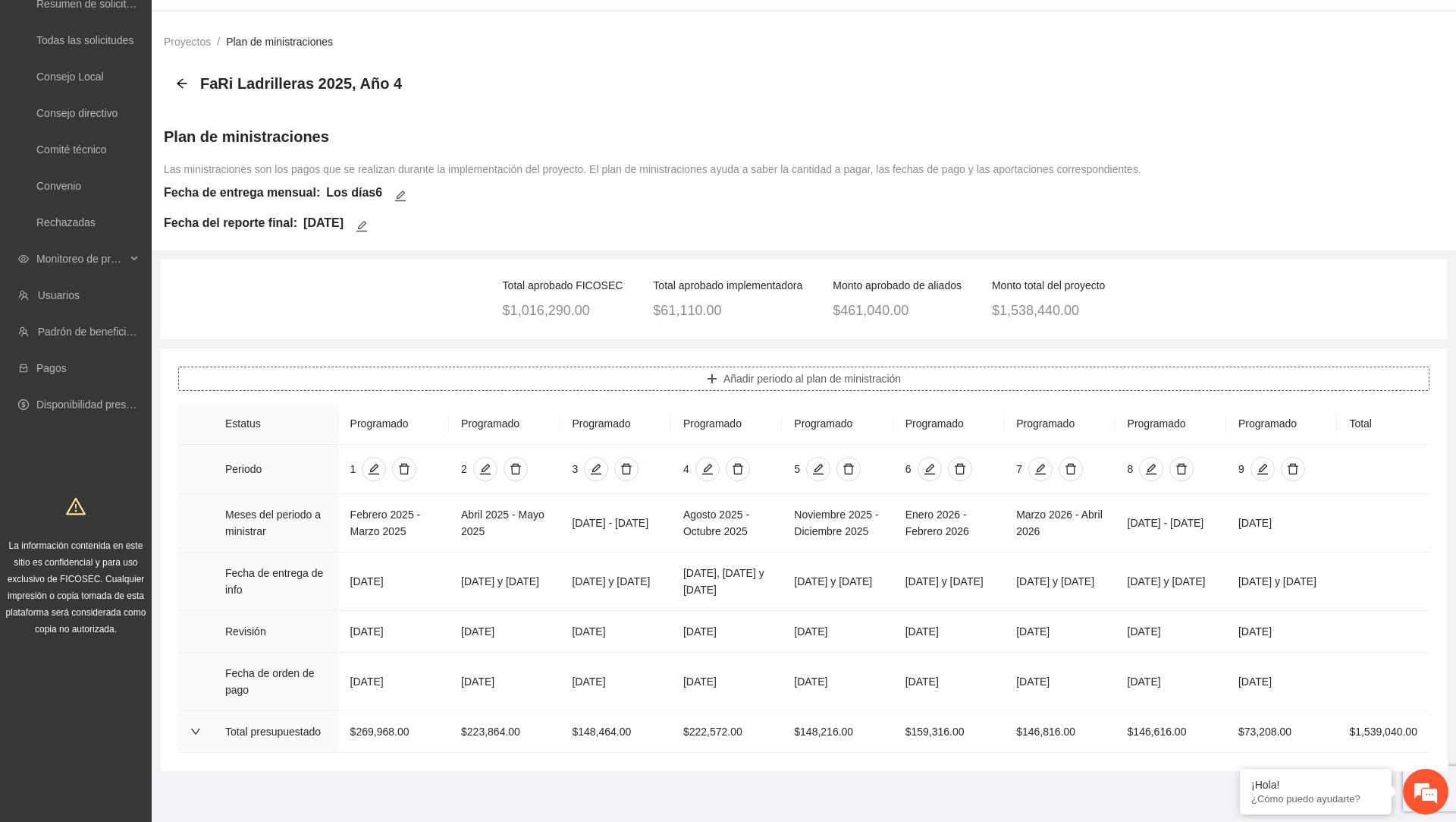
click at [650, 366] on button "Añadir periodo al plan de ministración" at bounding box center [803, 378] width 1251 height 24
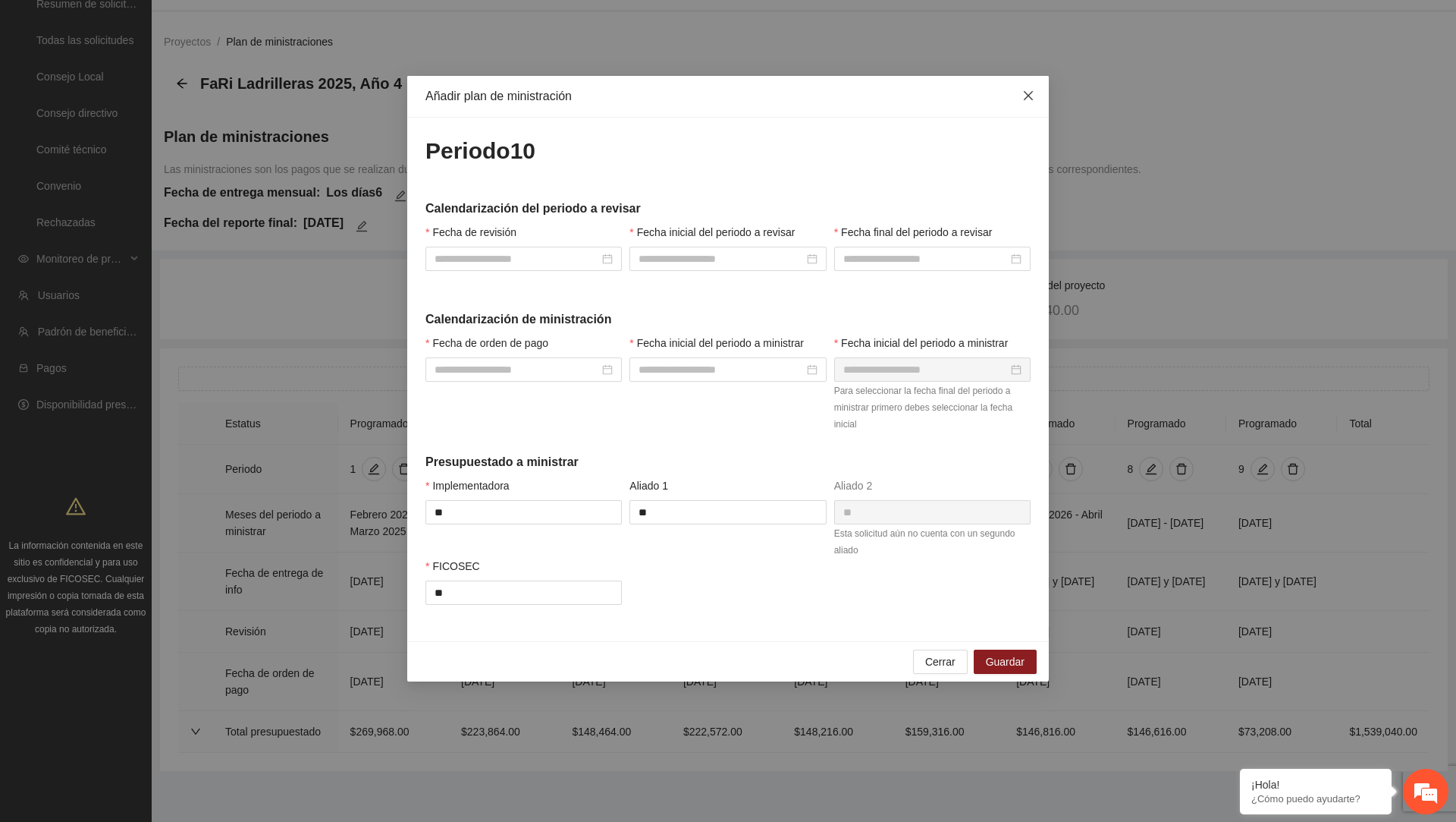
click at [1033, 107] on span "Close" at bounding box center [1028, 96] width 41 height 41
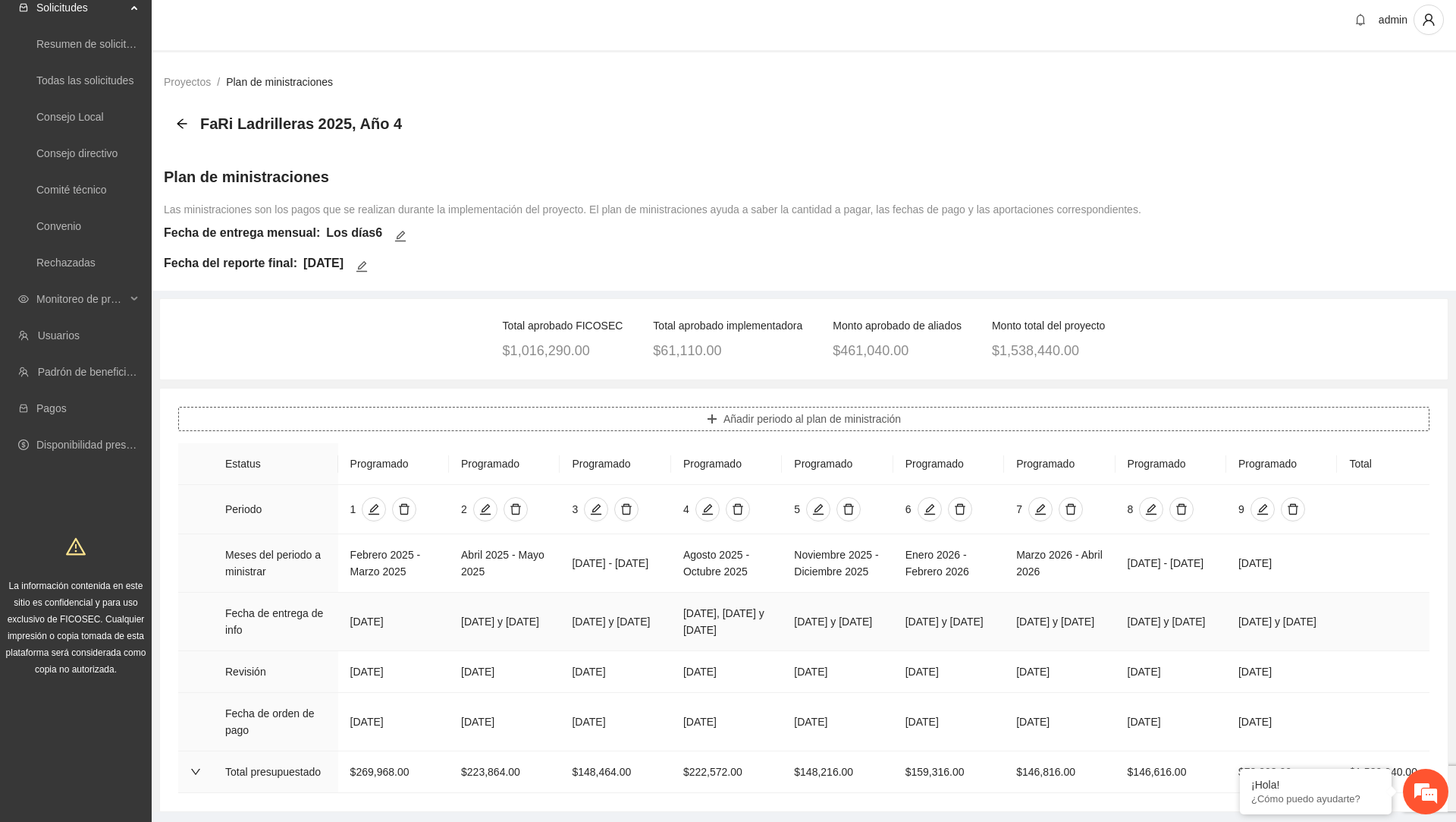
scroll to position [0, 0]
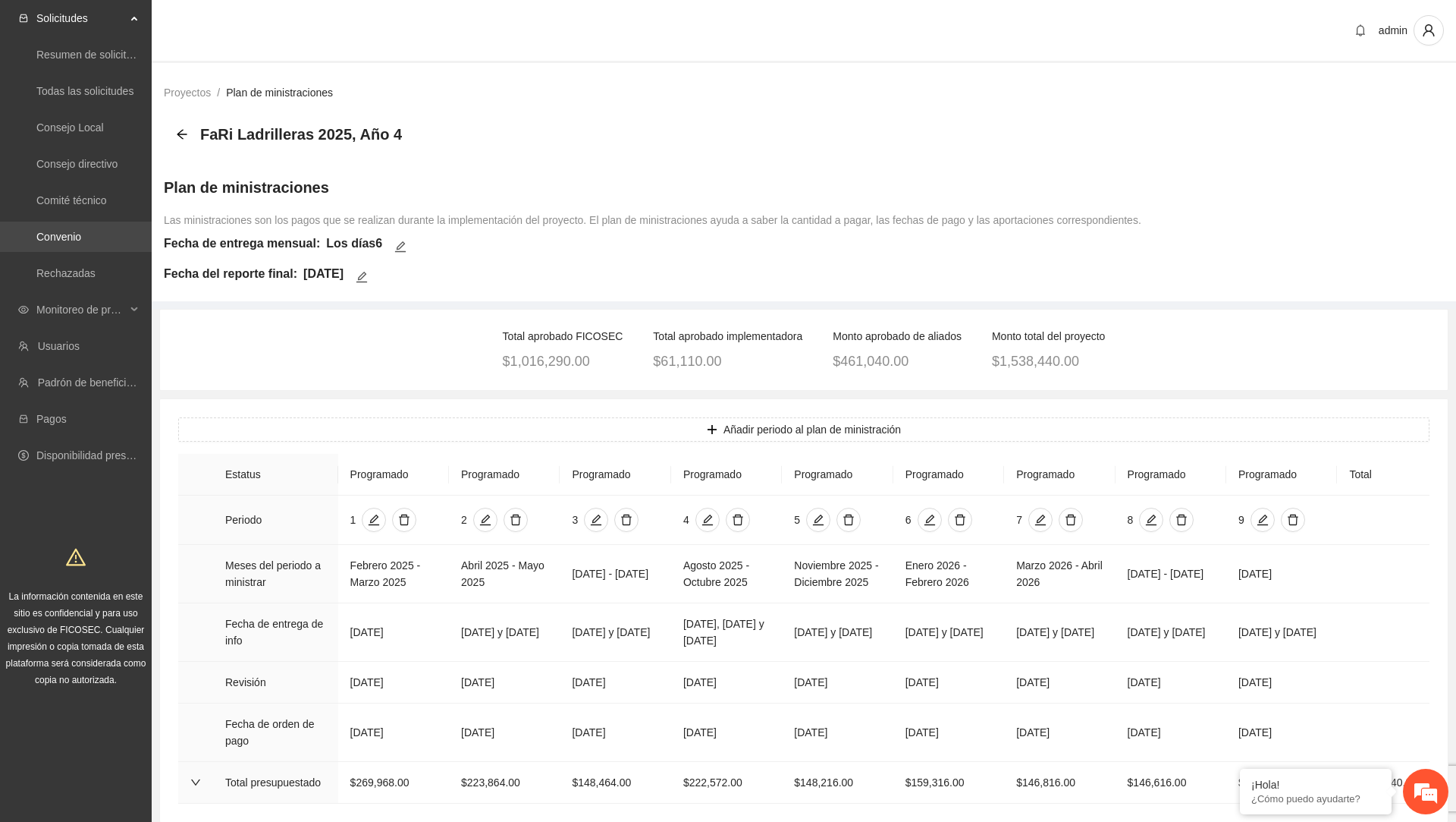
click at [81, 239] on link "Convenio" at bounding box center [59, 236] width 45 height 12
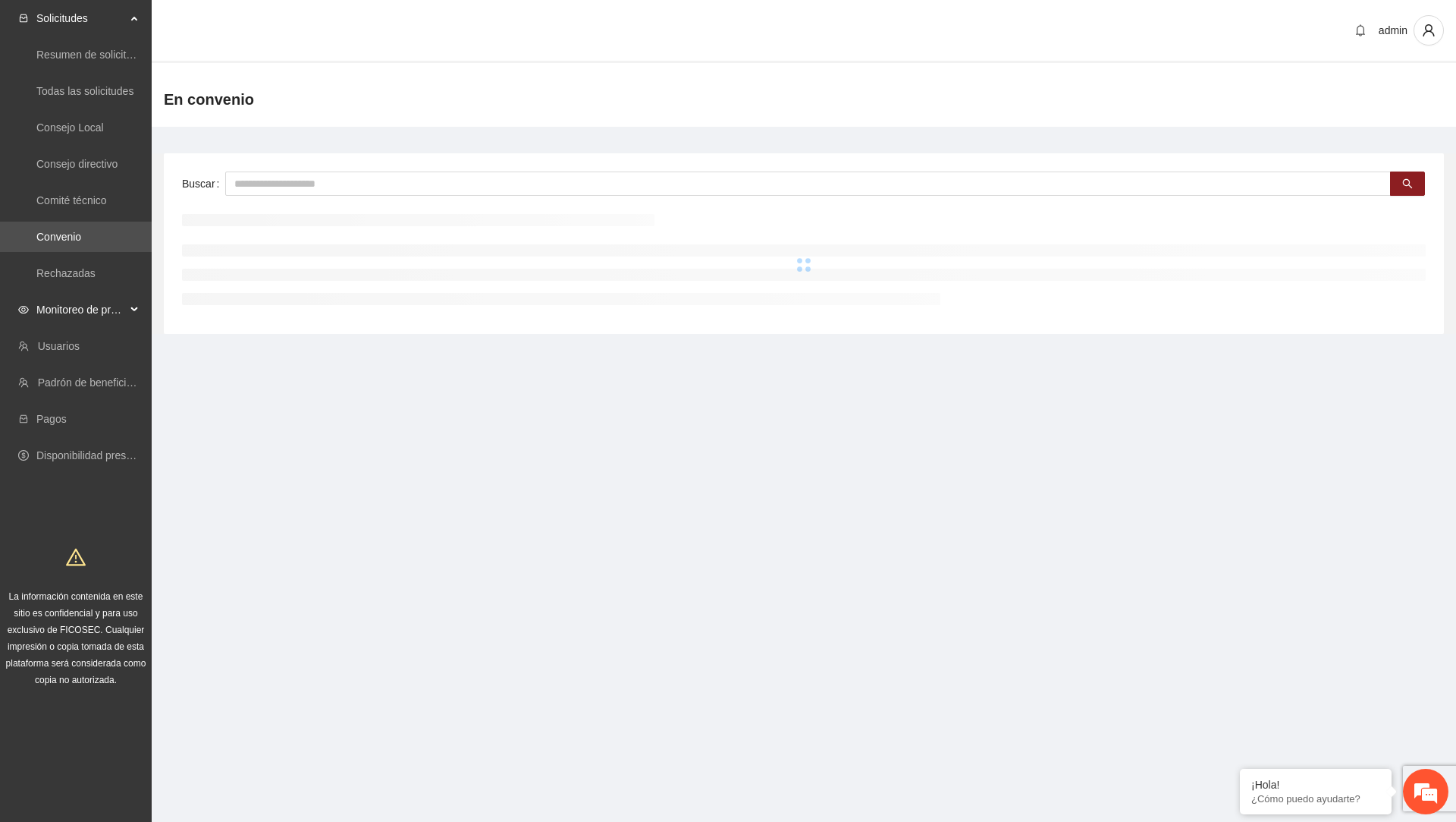
click at [122, 305] on span "Monitoreo de proyectos" at bounding box center [81, 309] width 89 height 31
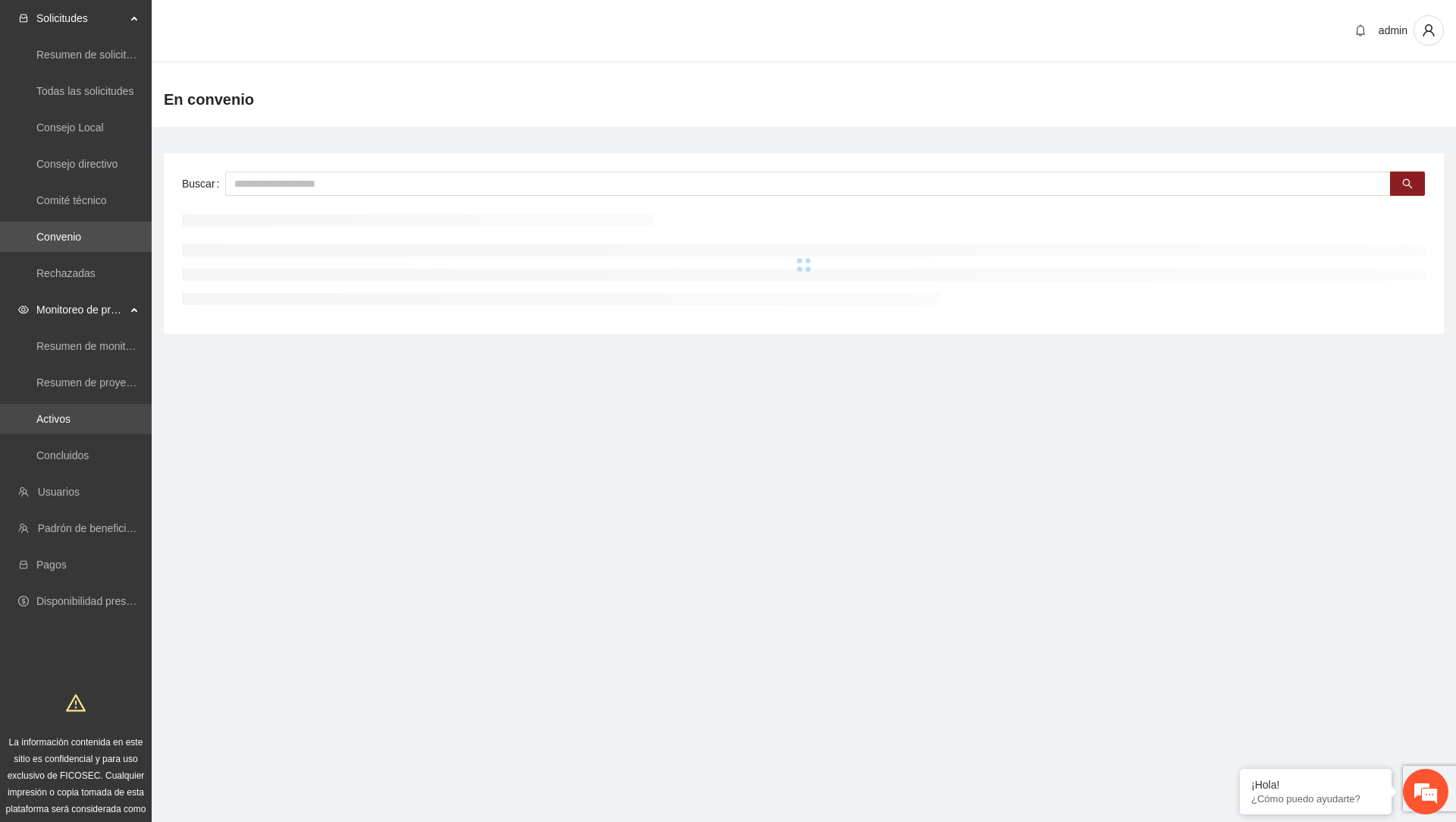
click at [71, 413] on link "Activos" at bounding box center [53, 418] width 34 height 12
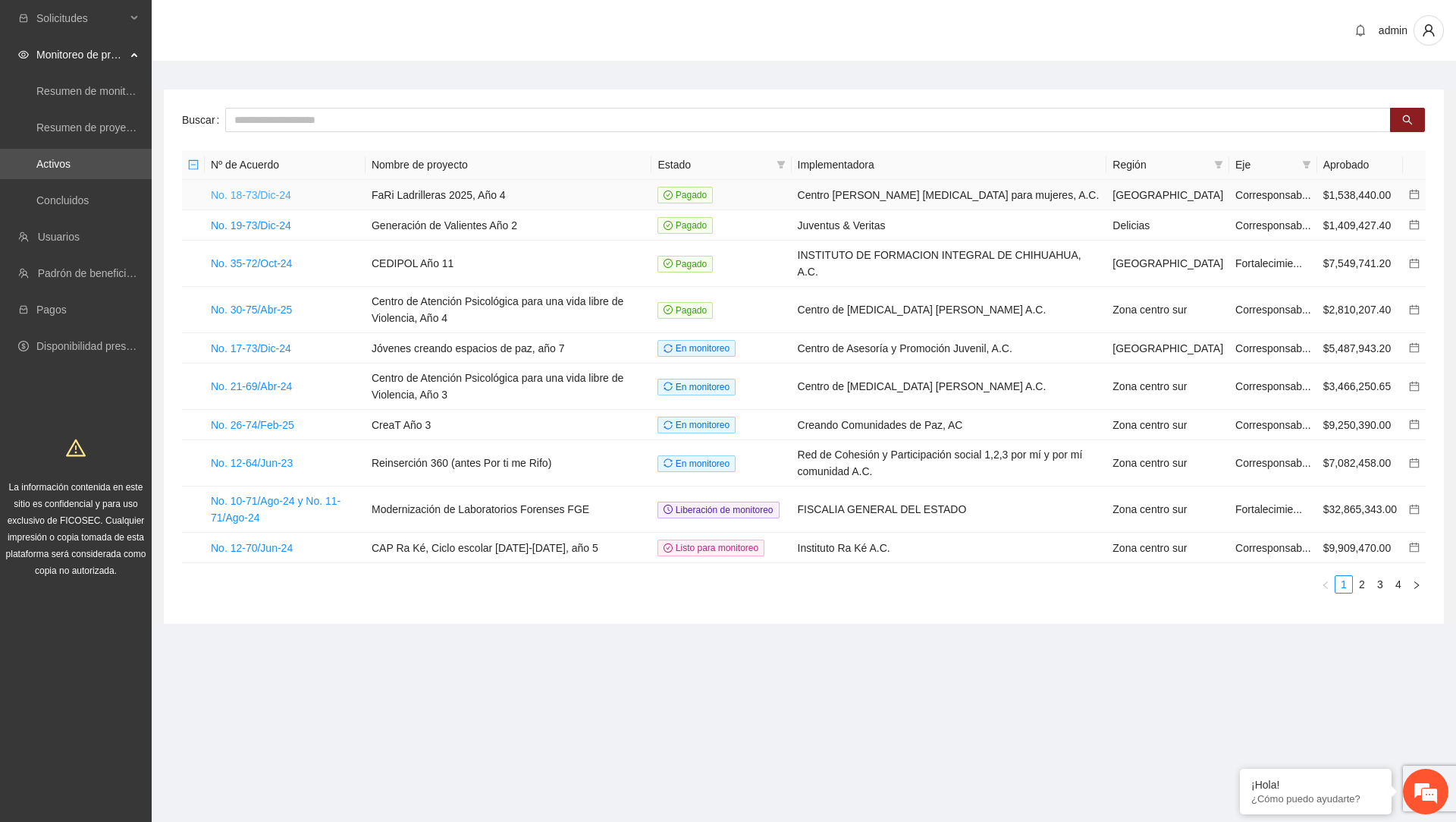
click at [284, 198] on link "No. 18-73/Dic-24" at bounding box center [251, 195] width 80 height 12
